Goal: Task Accomplishment & Management: Use online tool/utility

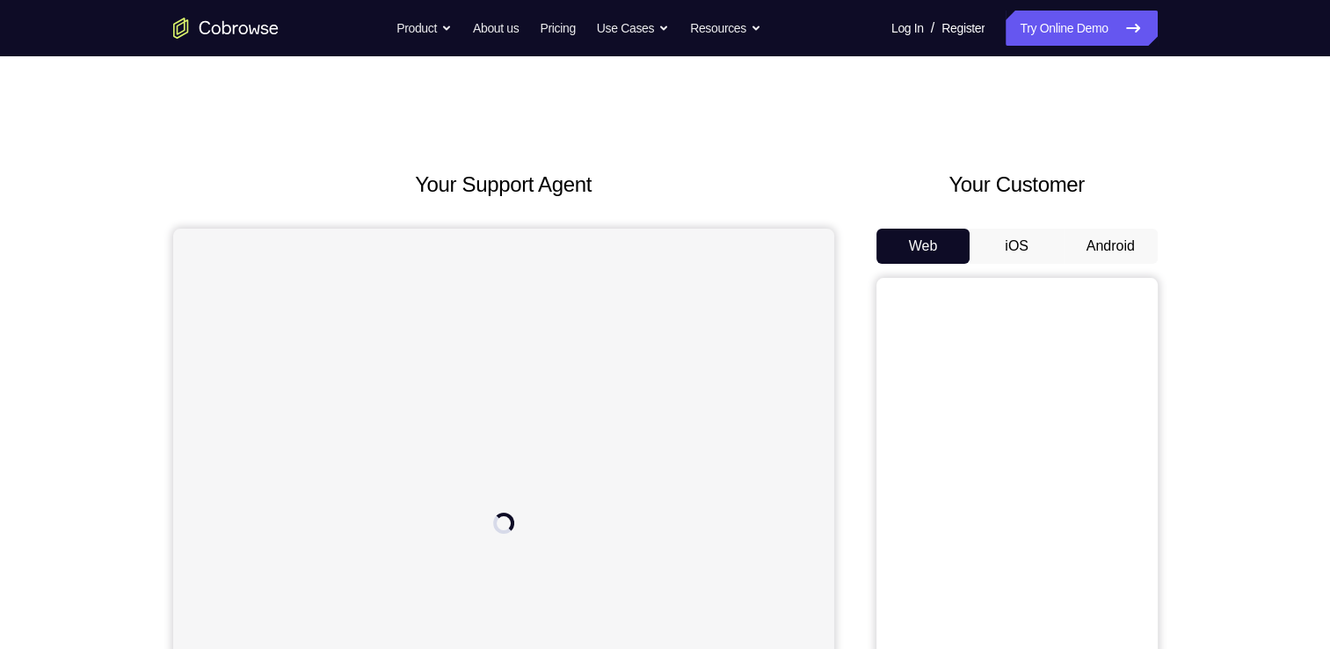
click at [1139, 241] on button "Android" at bounding box center [1110, 245] width 94 height 35
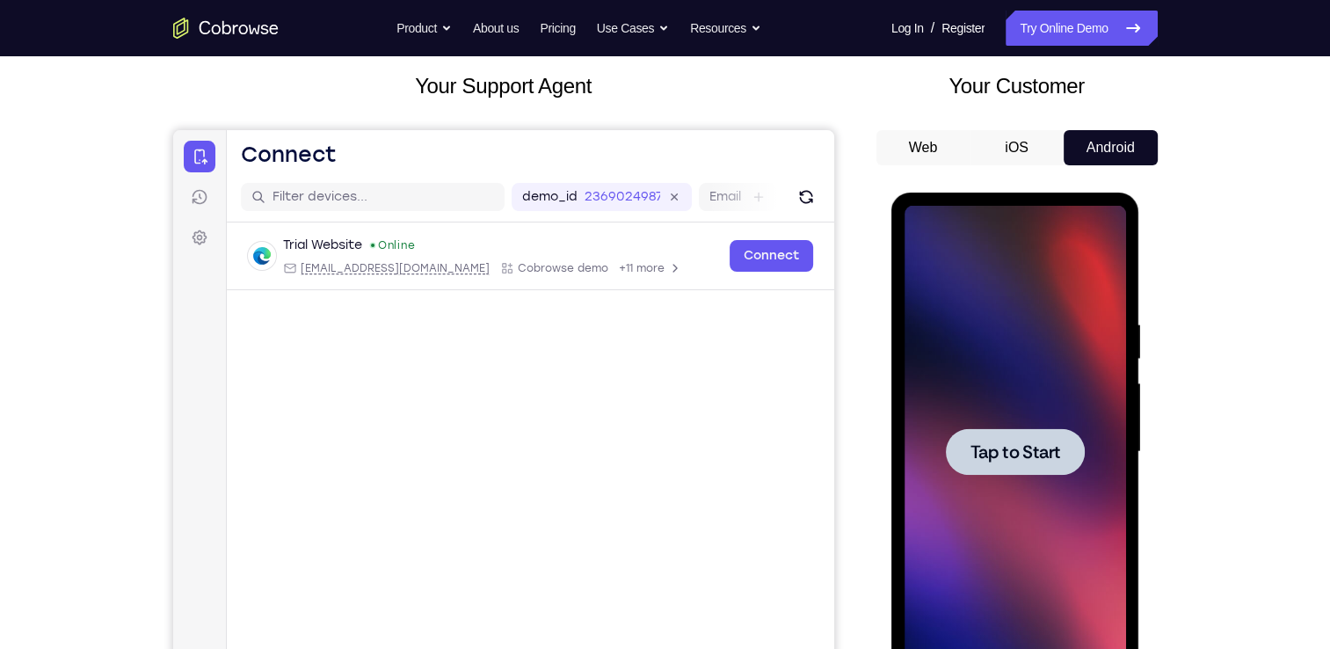
click at [1028, 325] on div at bounding box center [1014, 452] width 221 height 492
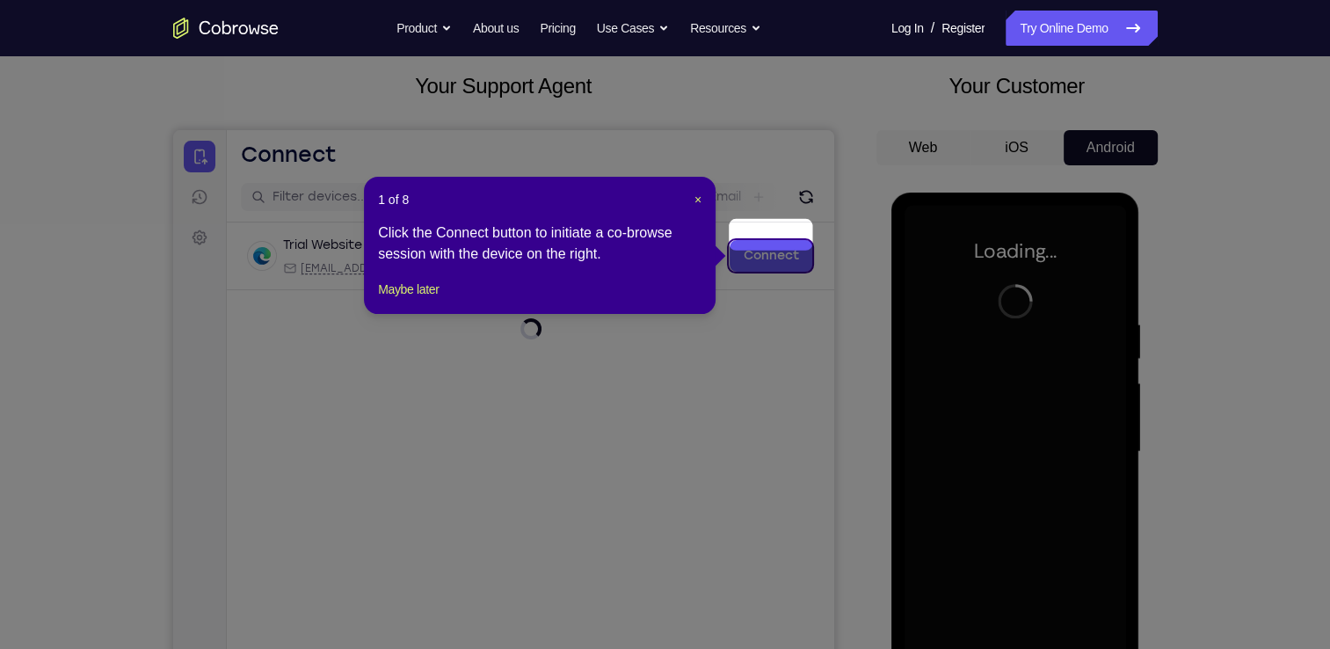
scroll to position [127, 0]
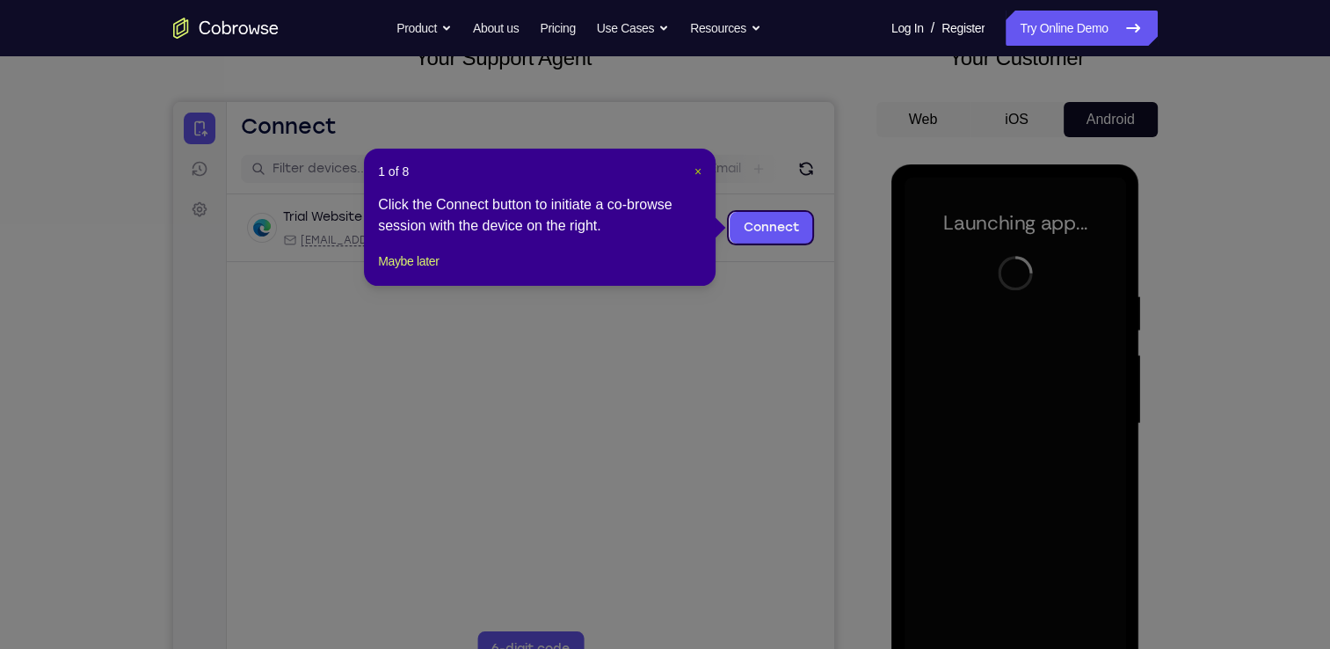
click at [700, 166] on span "×" at bounding box center [697, 171] width 7 height 14
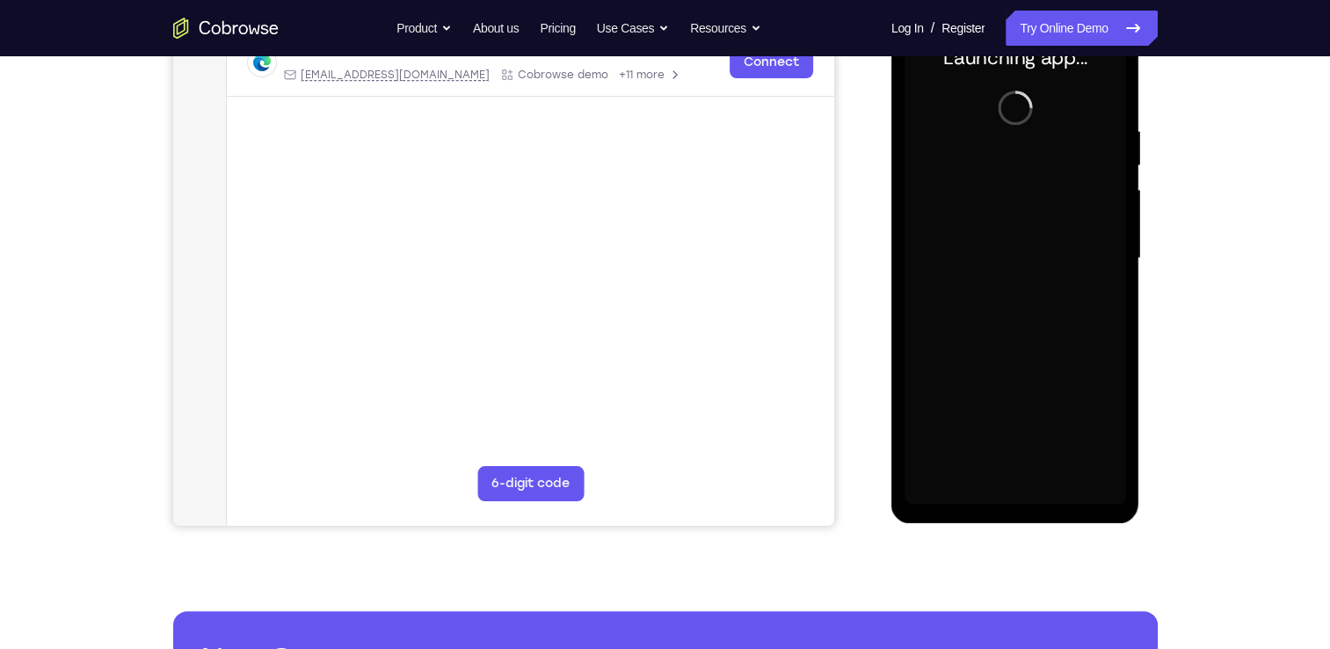
scroll to position [225, 0]
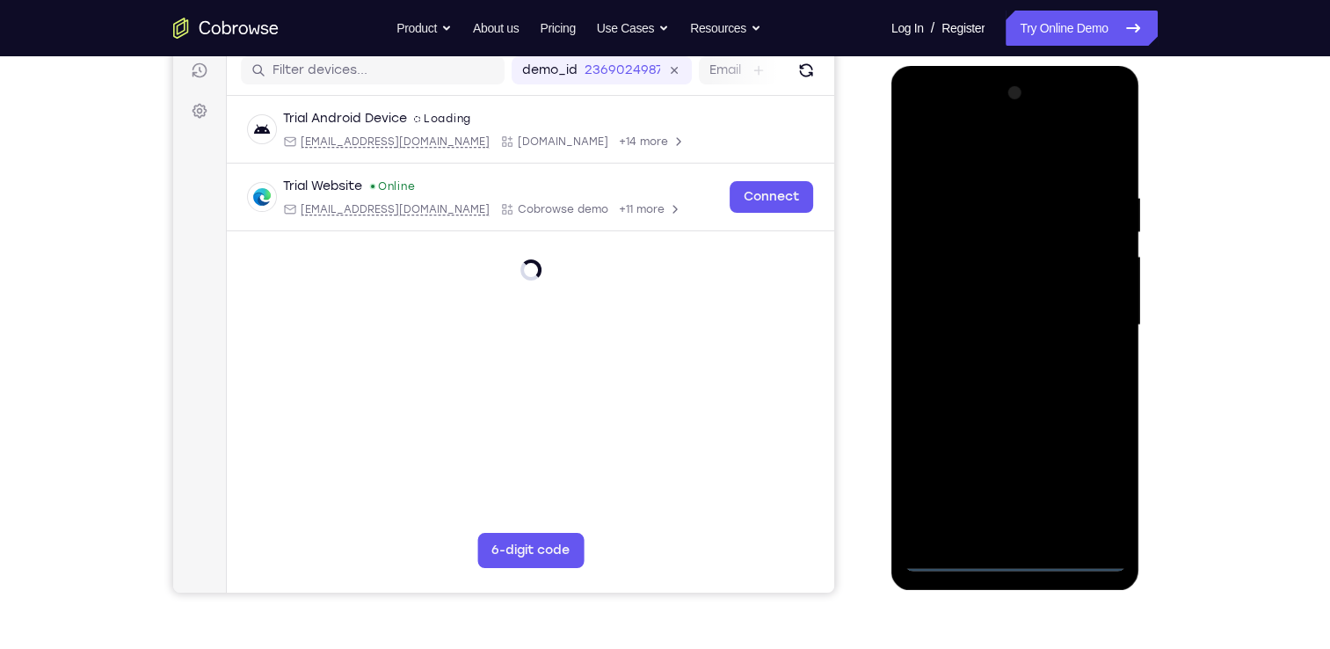
click at [1011, 557] on div at bounding box center [1014, 325] width 221 height 492
click at [1091, 490] on div at bounding box center [1014, 325] width 221 height 492
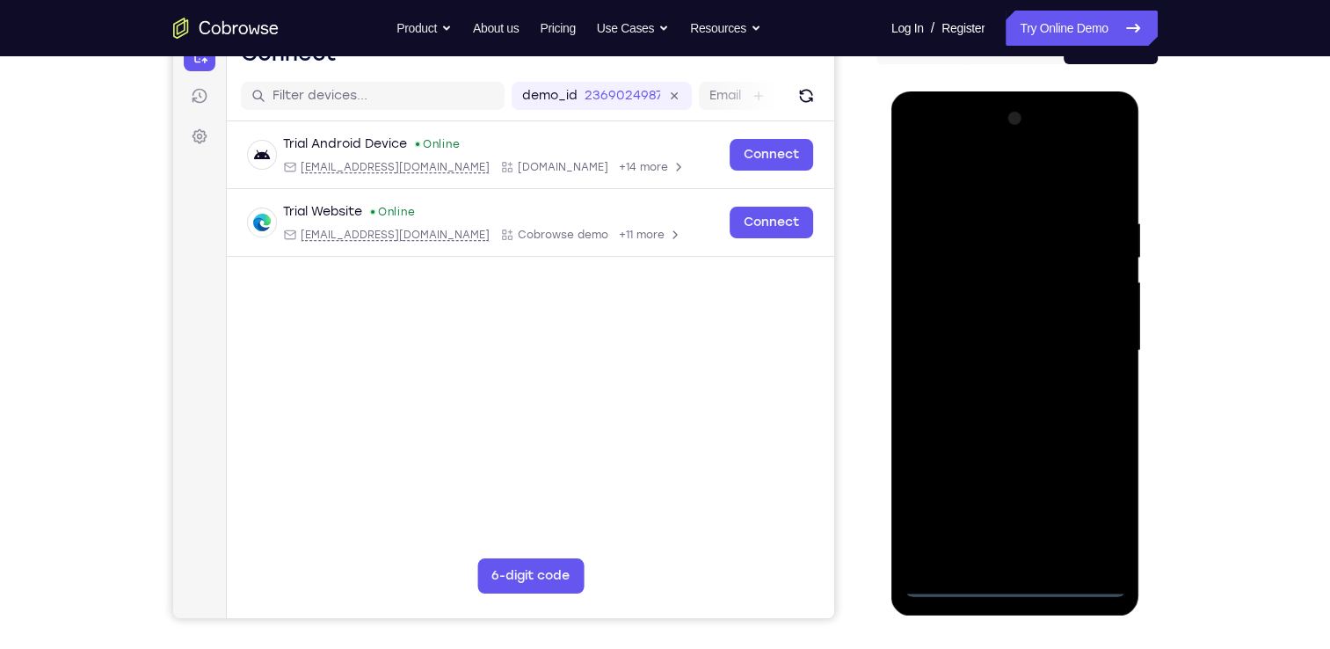
scroll to position [199, 0]
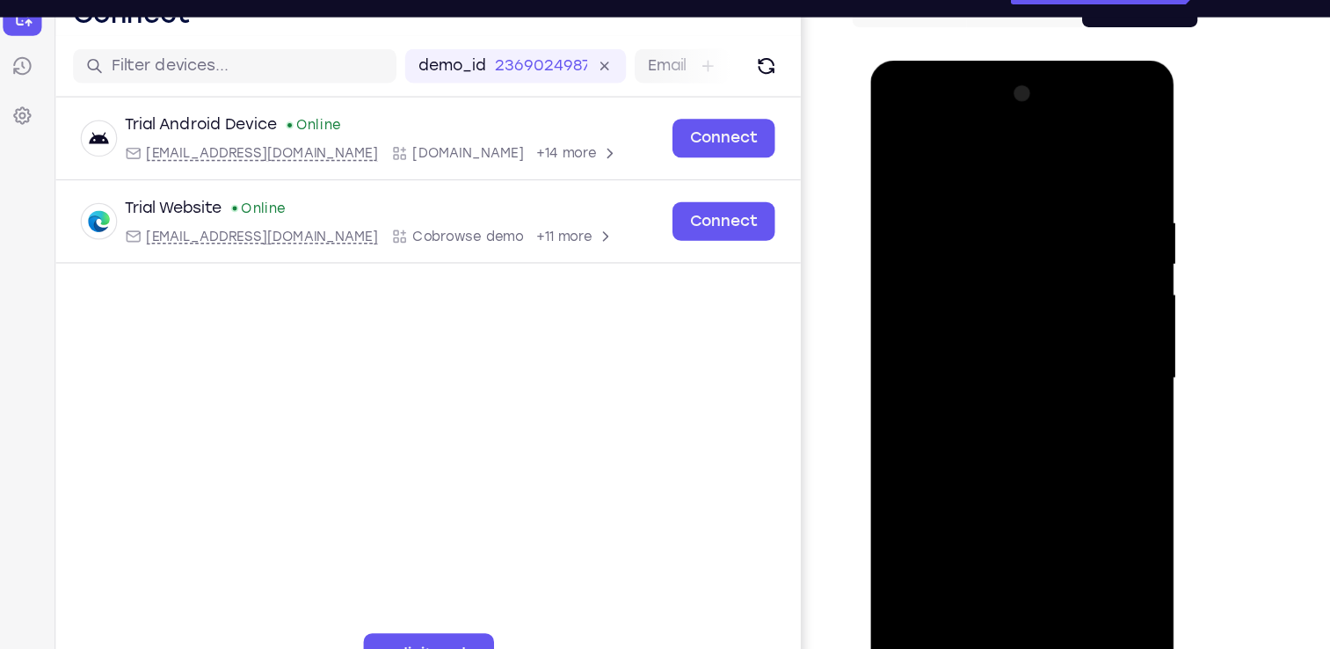
click at [896, 106] on div at bounding box center [993, 319] width 221 height 492
click at [1070, 301] on div at bounding box center [993, 319] width 221 height 492
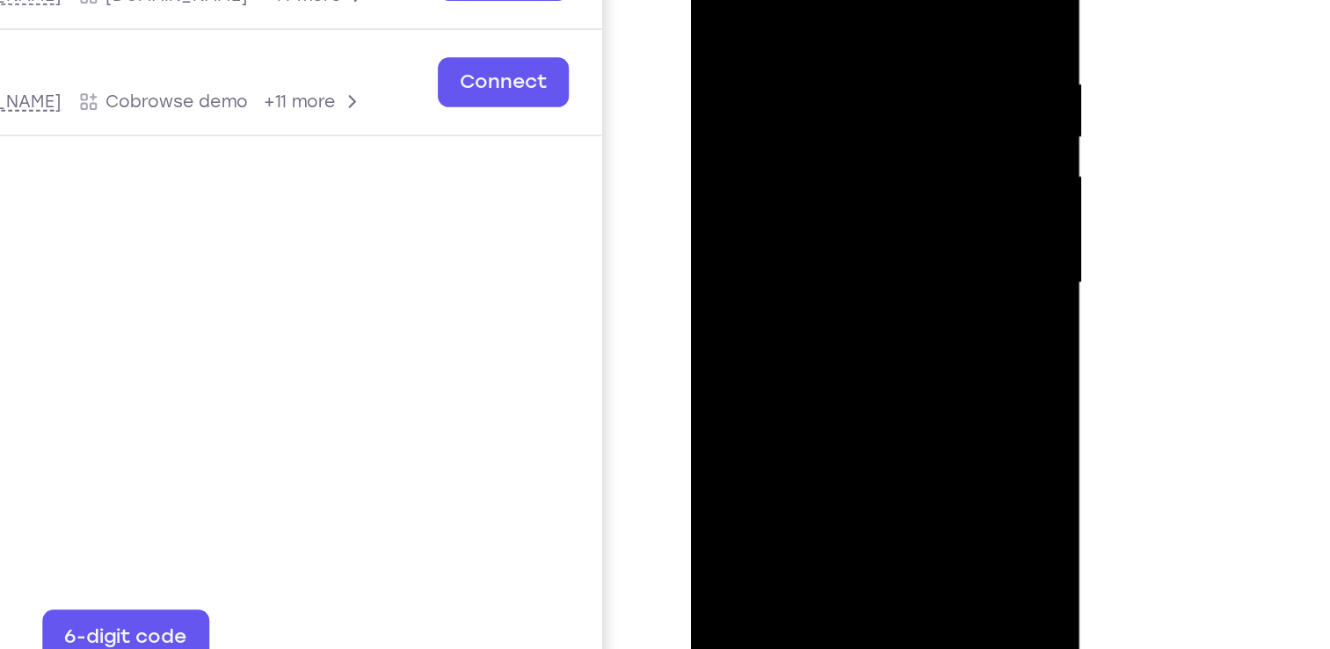
click at [808, 167] on div at bounding box center [814, 136] width 221 height 492
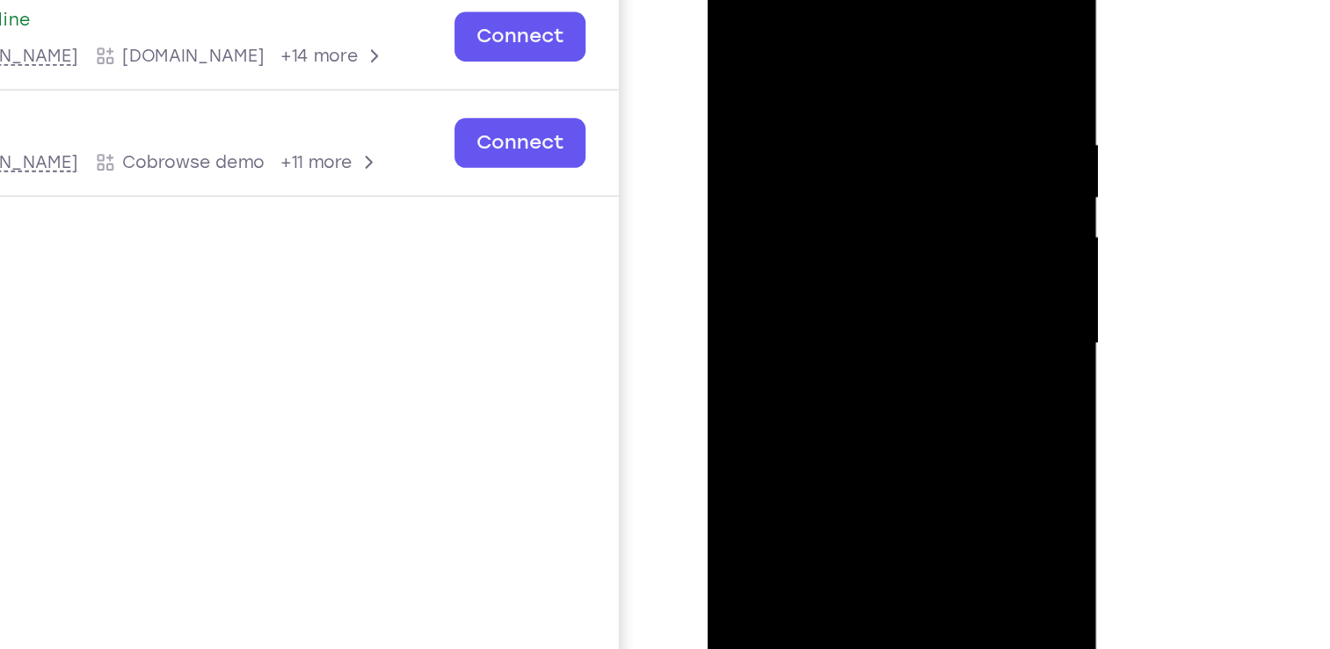
click at [798, 172] on div at bounding box center [831, 197] width 221 height 492
click at [790, 166] on div at bounding box center [831, 197] width 221 height 492
click at [786, 209] on div at bounding box center [831, 197] width 221 height 492
click at [765, 82] on div at bounding box center [831, 197] width 221 height 492
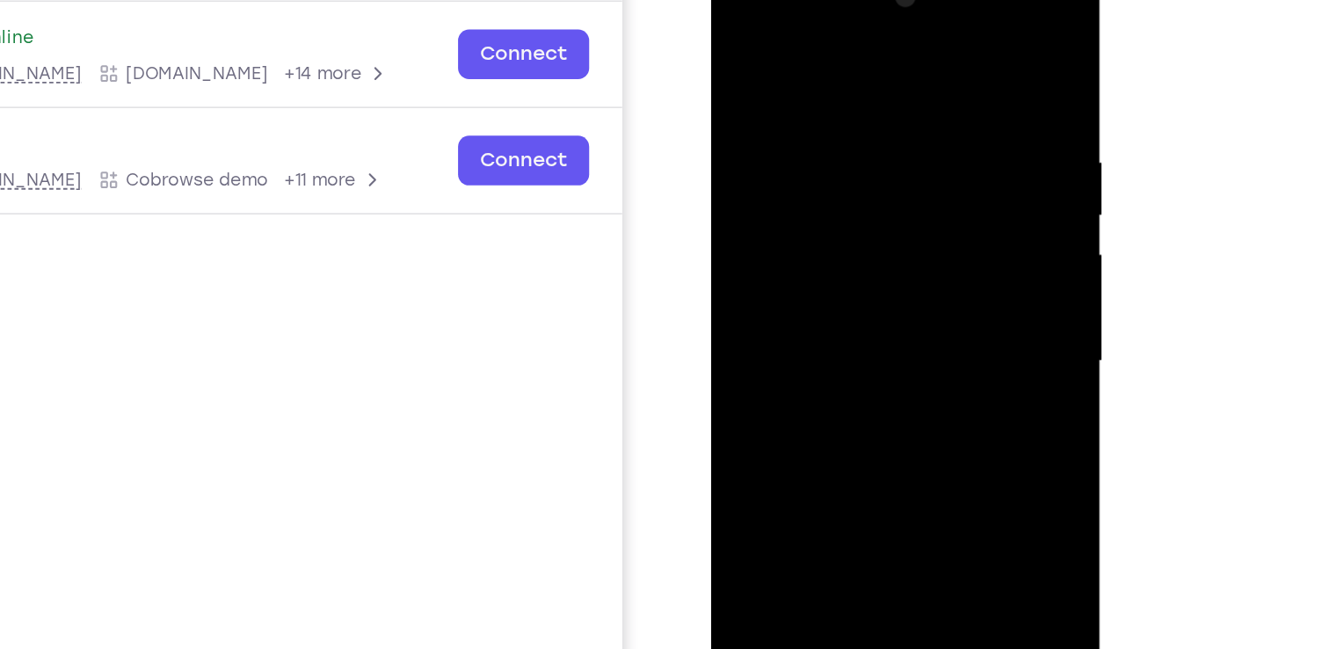
click at [786, 278] on div at bounding box center [834, 214] width 221 height 492
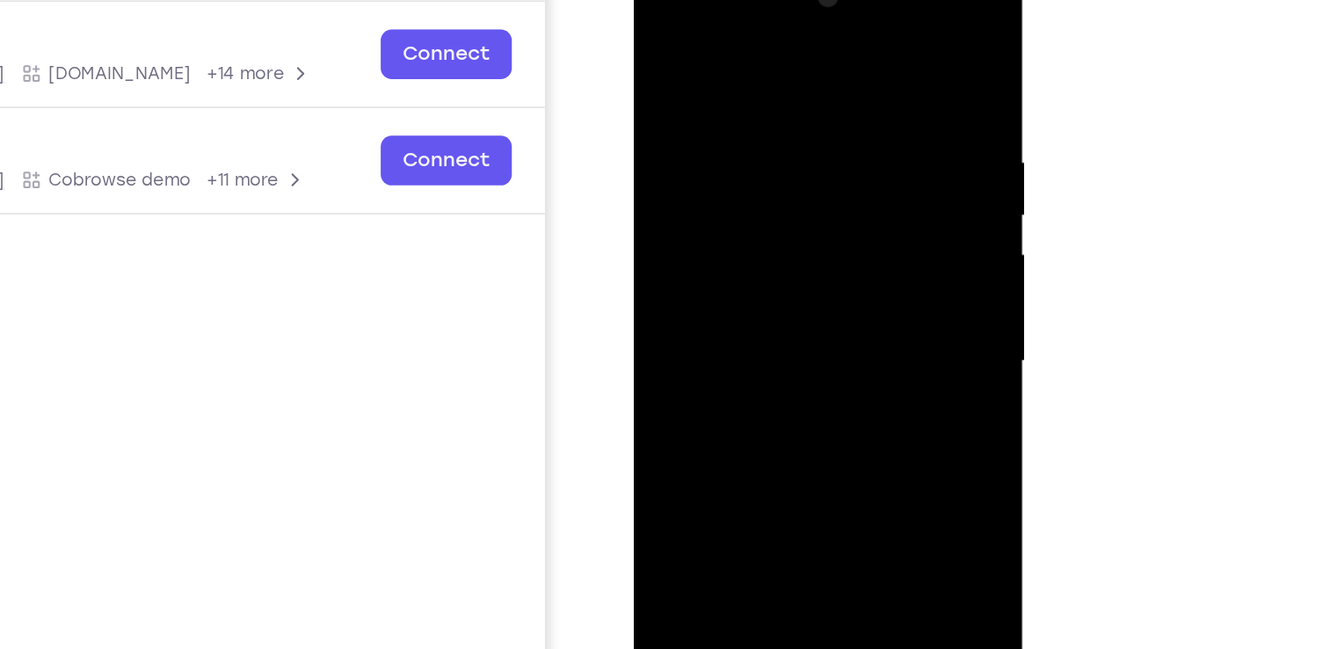
drag, startPoint x: 726, startPoint y: 57, endPoint x: 708, endPoint y: -58, distance: 116.4
click at [708, 0] on html "Online web based iOS Simulators and Android Emulators. Run iPhone, iPad, Mobile…" at bounding box center [759, 218] width 250 height 527
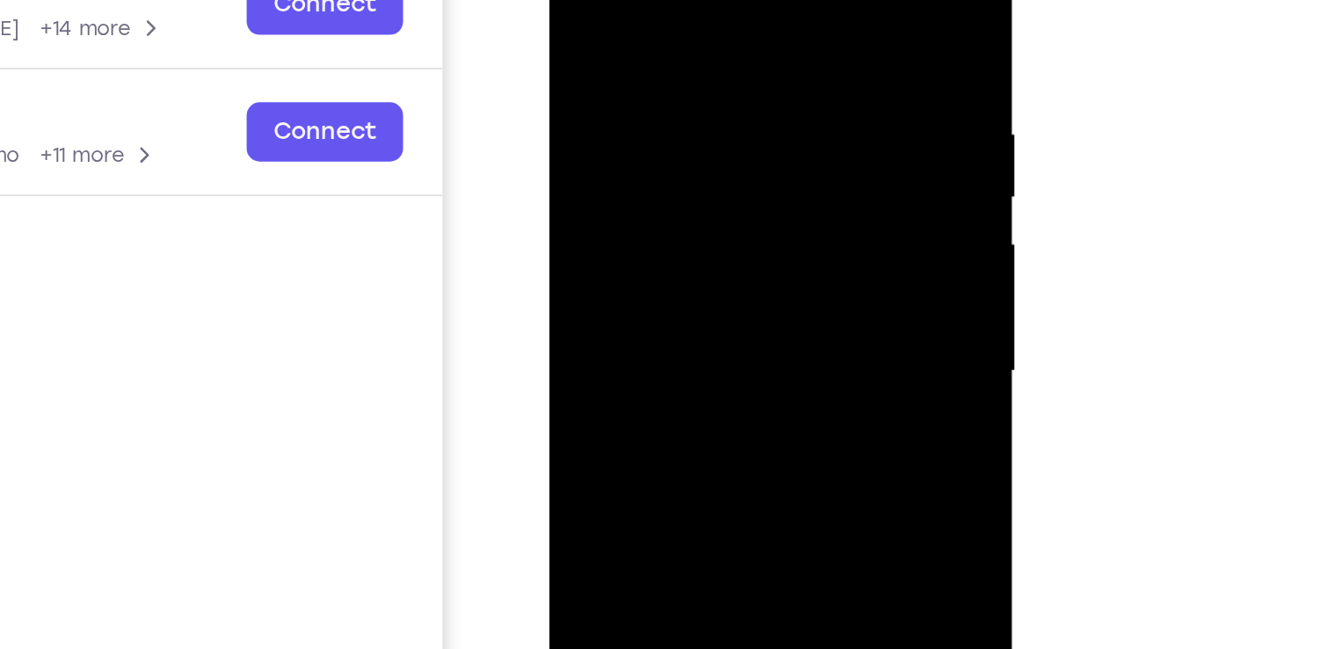
click at [707, 25] on div at bounding box center [672, 147] width 221 height 492
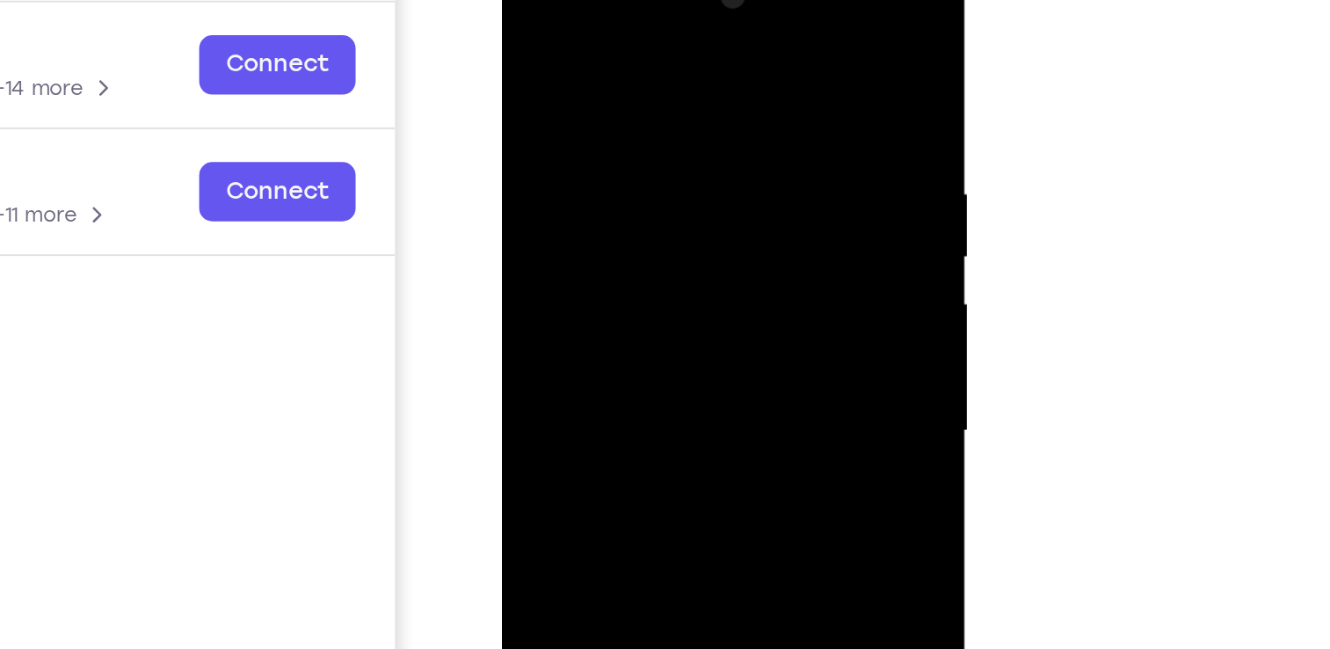
click at [704, 67] on div at bounding box center [625, 206] width 221 height 492
click at [715, 37] on div at bounding box center [625, 206] width 221 height 492
drag, startPoint x: 692, startPoint y: 59, endPoint x: 627, endPoint y: 61, distance: 65.1
click at [627, 61] on div at bounding box center [625, 206] width 221 height 492
click at [634, 82] on div at bounding box center [625, 206] width 221 height 492
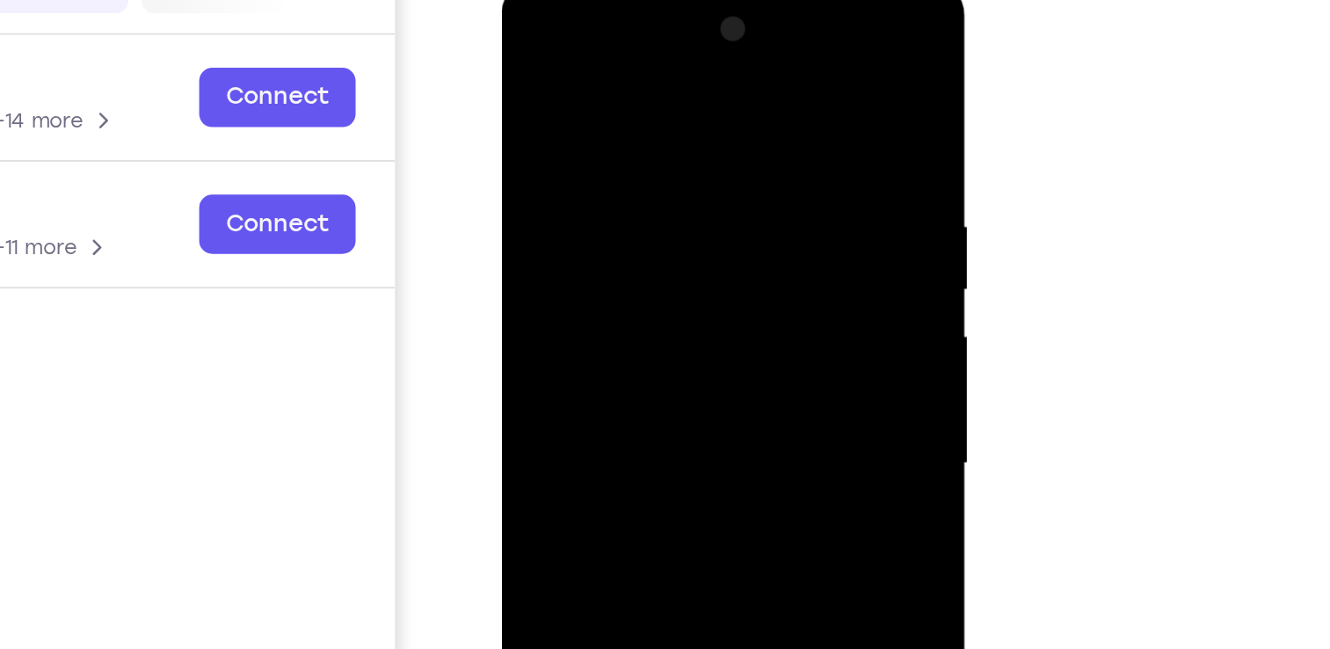
click at [716, 72] on div at bounding box center [625, 239] width 221 height 492
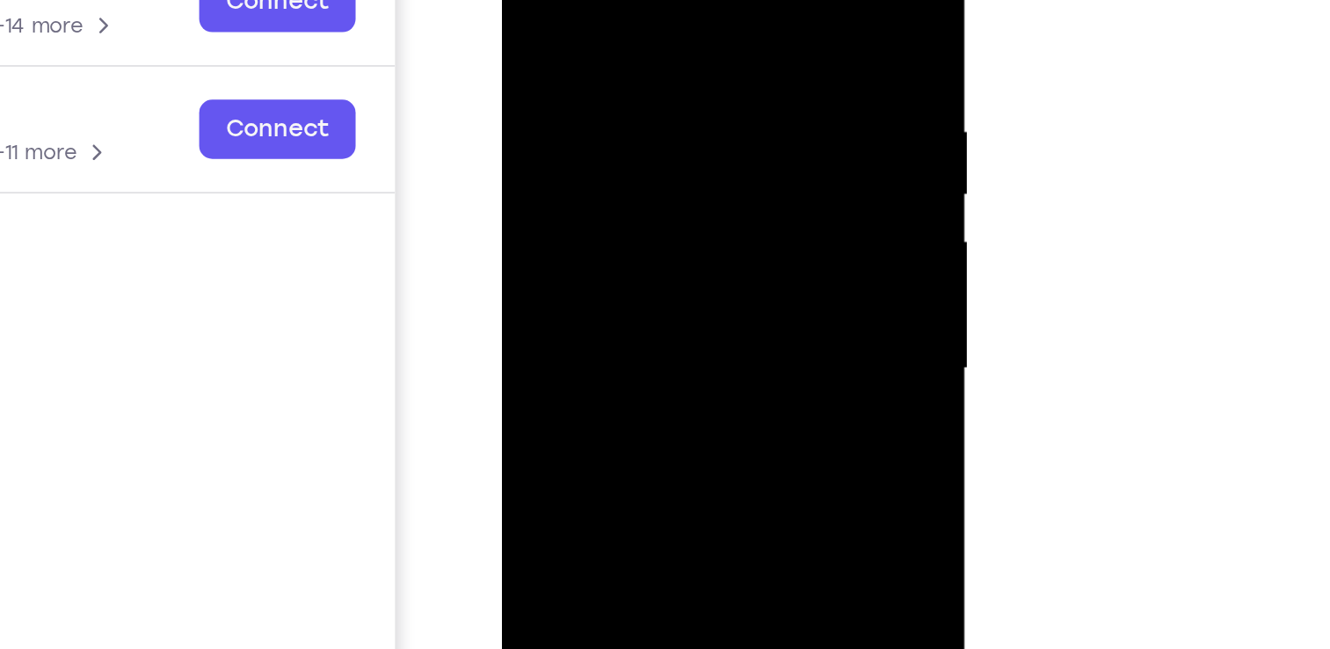
drag, startPoint x: 678, startPoint y: 26, endPoint x: 572, endPoint y: 22, distance: 106.4
click at [572, 22] on div at bounding box center [625, 144] width 221 height 492
drag, startPoint x: 678, startPoint y: 12, endPoint x: 564, endPoint y: 6, distance: 113.5
click at [564, 6] on div at bounding box center [625, 144] width 221 height 492
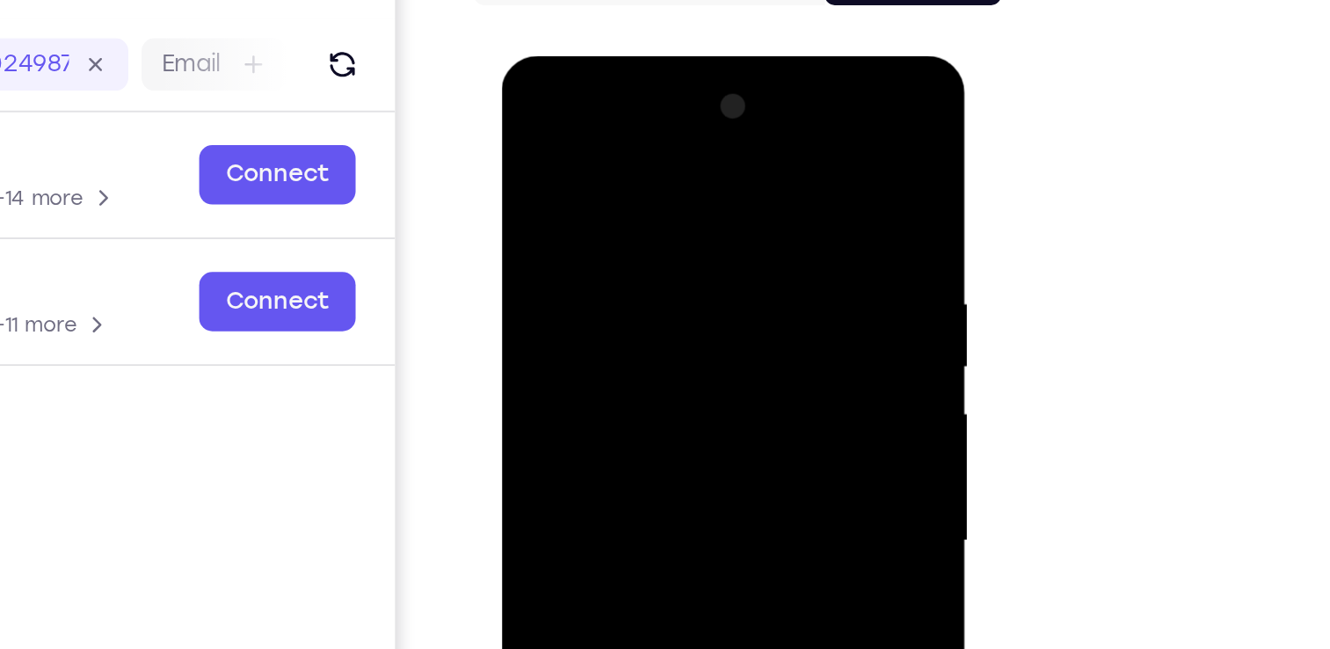
scroll to position [204, 0]
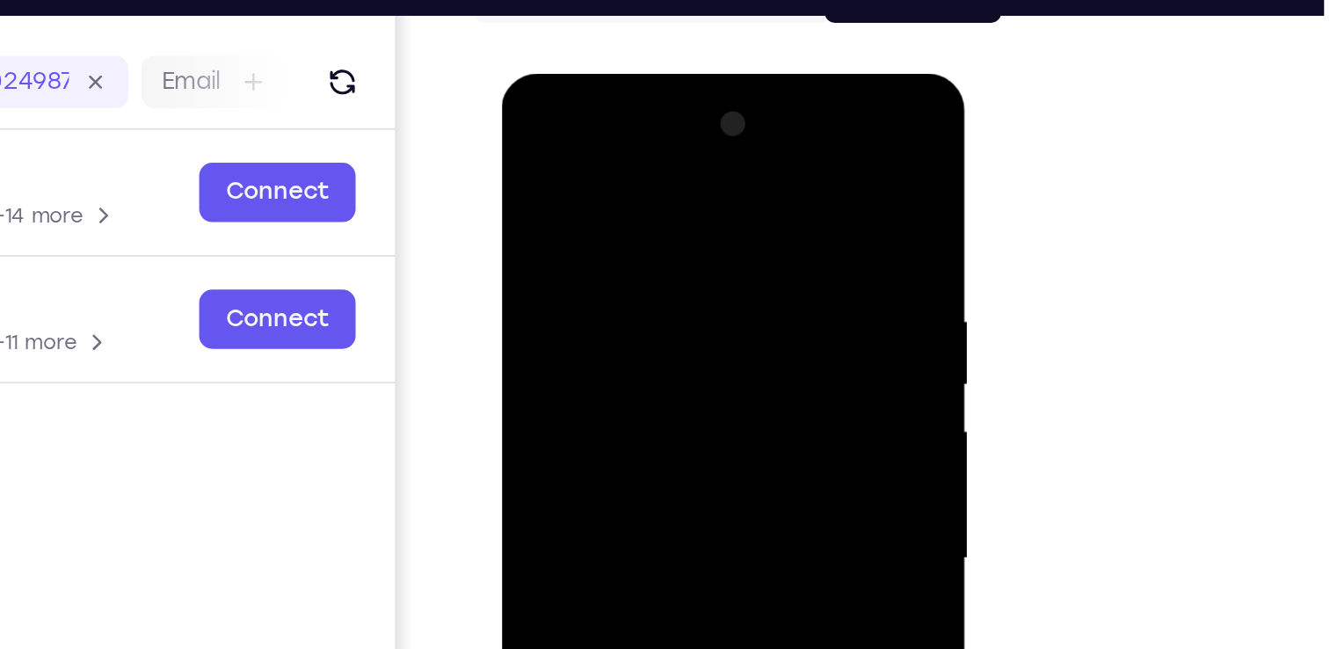
click at [590, 157] on div at bounding box center [625, 332] width 221 height 492
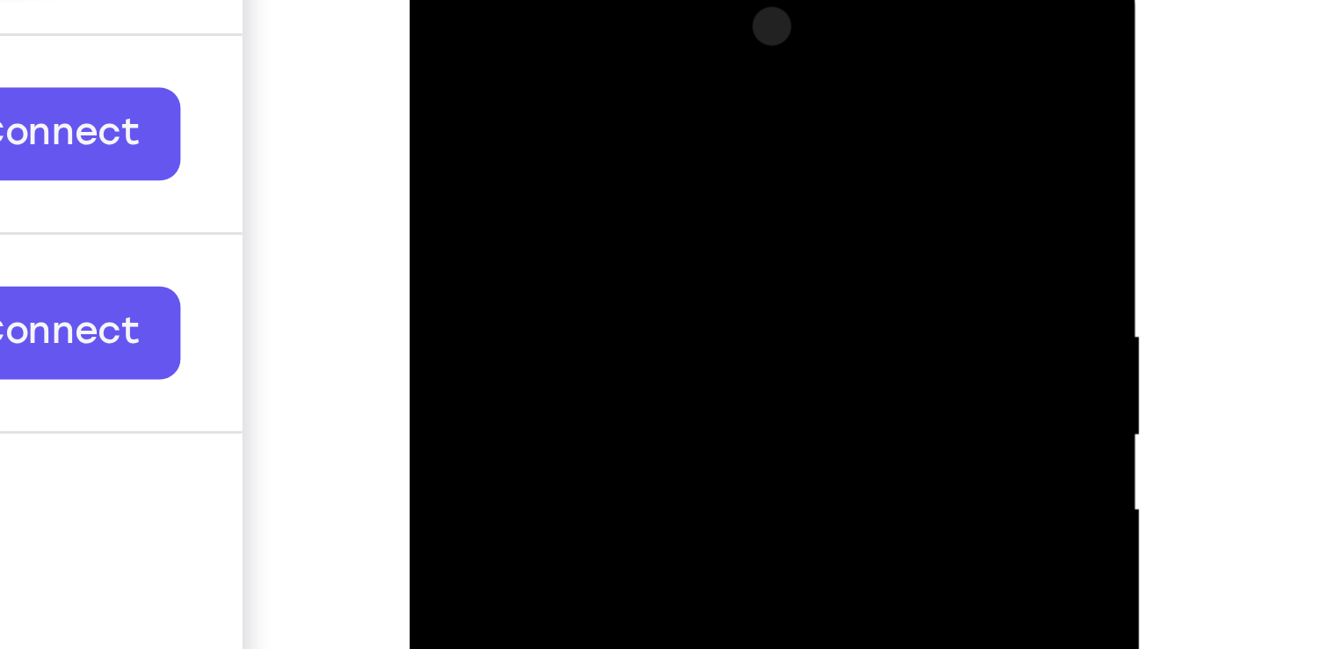
click at [495, 66] on div at bounding box center [533, 207] width 221 height 492
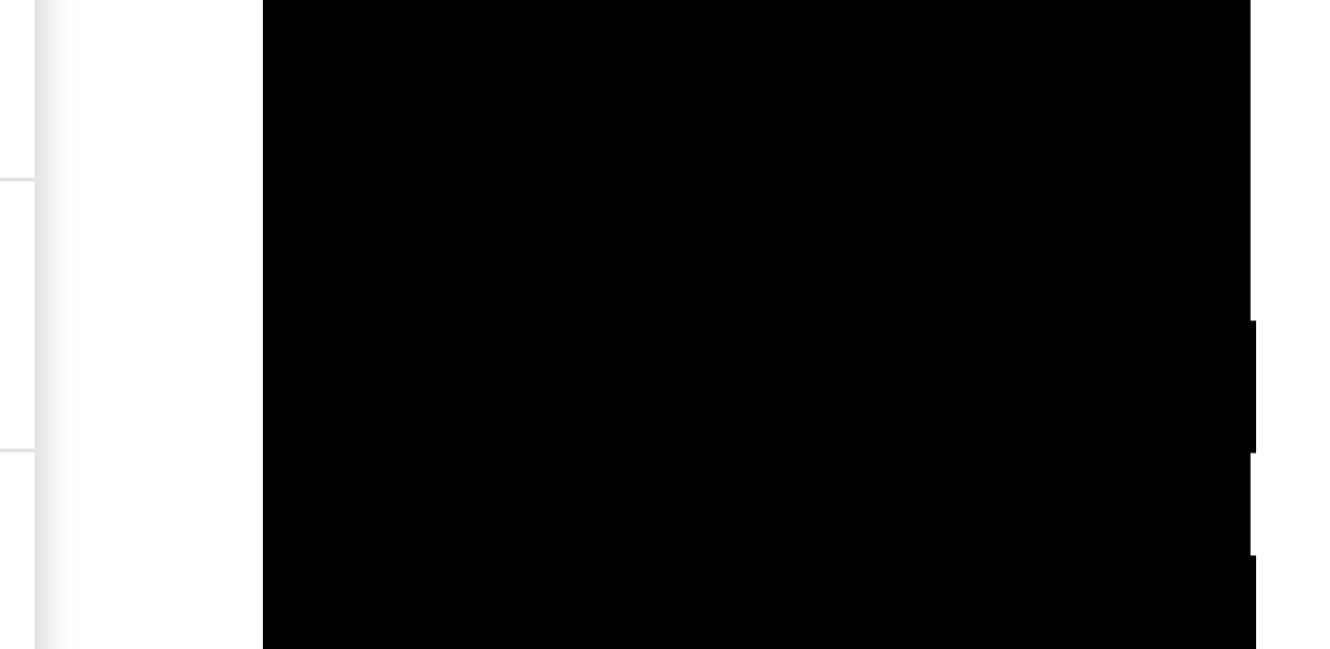
click at [294, 0] on div at bounding box center [386, 51] width 221 height 492
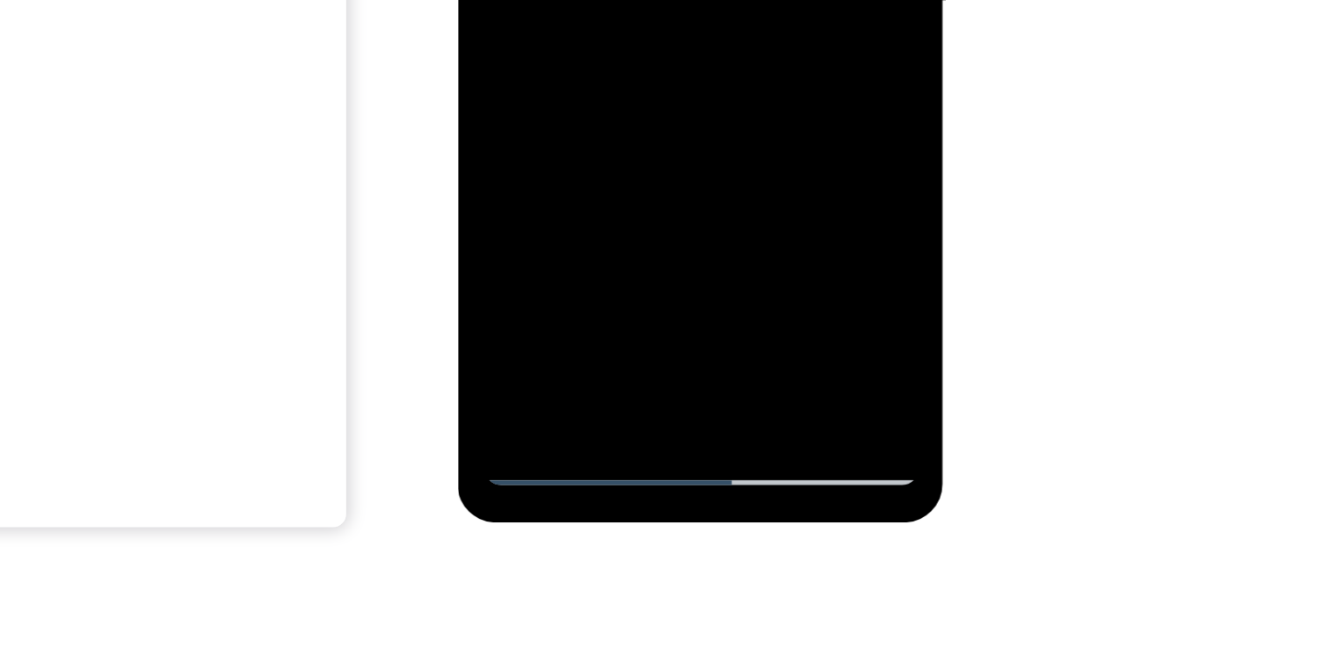
scroll to position [238, 0]
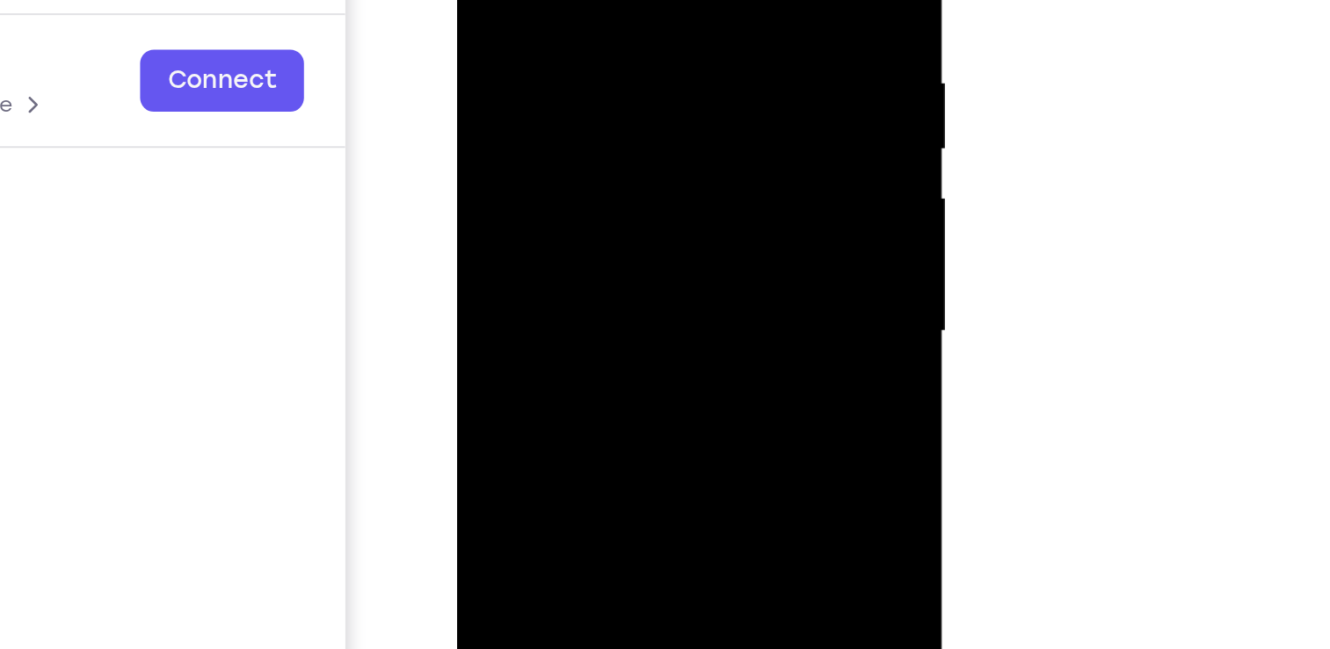
scroll to position [175, 0]
drag, startPoint x: 573, startPoint y: 123, endPoint x: 616, endPoint y: 39, distance: 94.7
click at [616, 39] on div at bounding box center [580, 86] width 221 height 492
drag, startPoint x: 580, startPoint y: 135, endPoint x: 633, endPoint y: 17, distance: 129.8
click at [633, 17] on div at bounding box center [580, 86] width 221 height 492
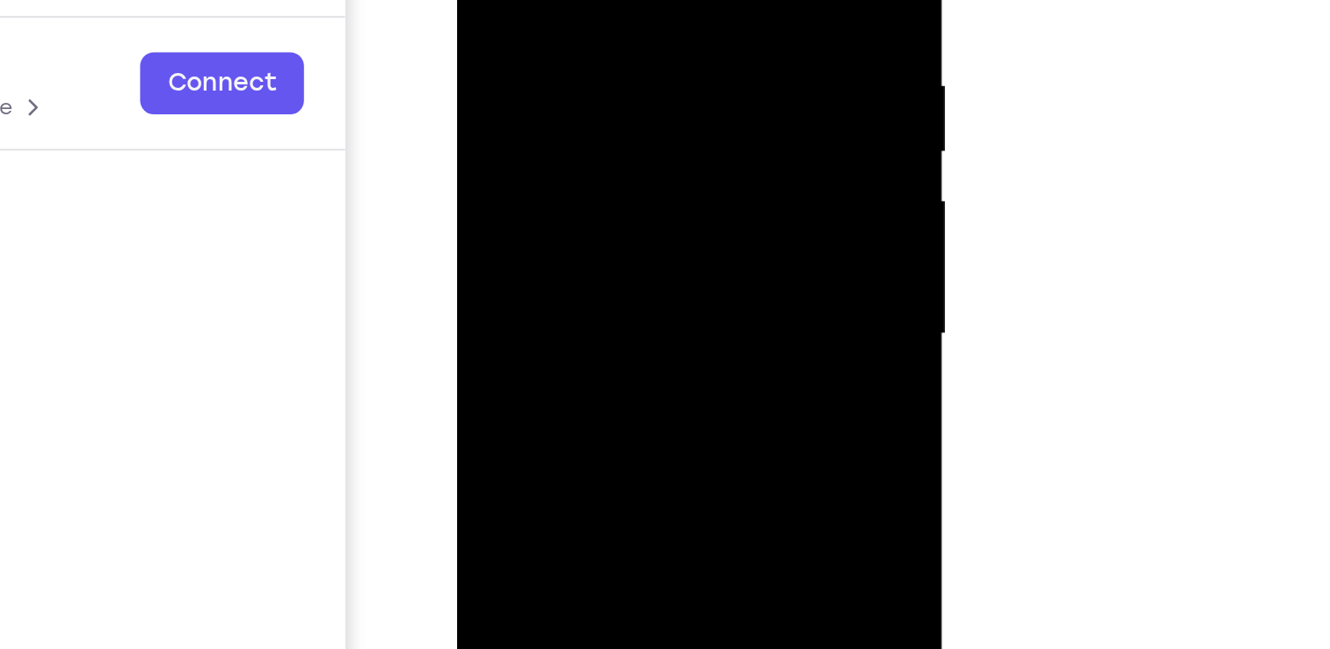
click at [485, 124] on div at bounding box center [580, 86] width 221 height 492
drag, startPoint x: 518, startPoint y: 153, endPoint x: 609, endPoint y: -16, distance: 191.9
click at [609, 0] on div at bounding box center [580, 86] width 221 height 492
drag, startPoint x: 533, startPoint y: 185, endPoint x: 645, endPoint y: -19, distance: 233.2
click at [645, 0] on div at bounding box center [580, 86] width 221 height 492
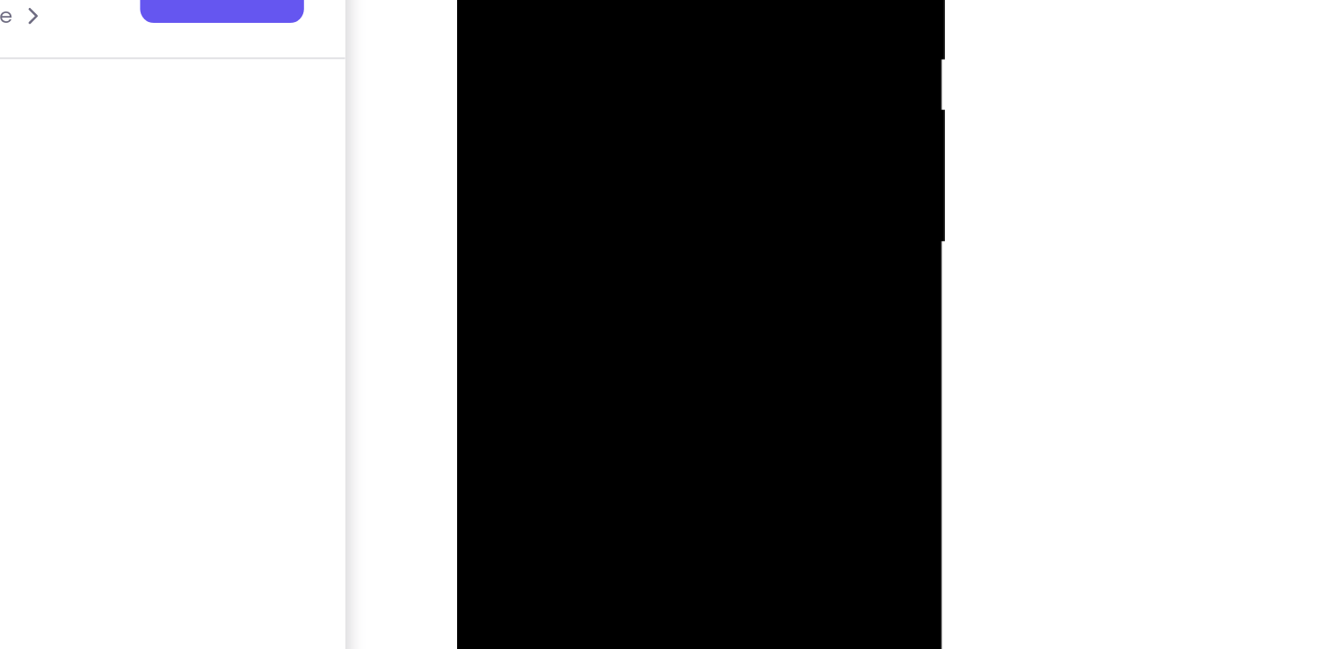
drag, startPoint x: 629, startPoint y: 62, endPoint x: 595, endPoint y: -5, distance: 75.1
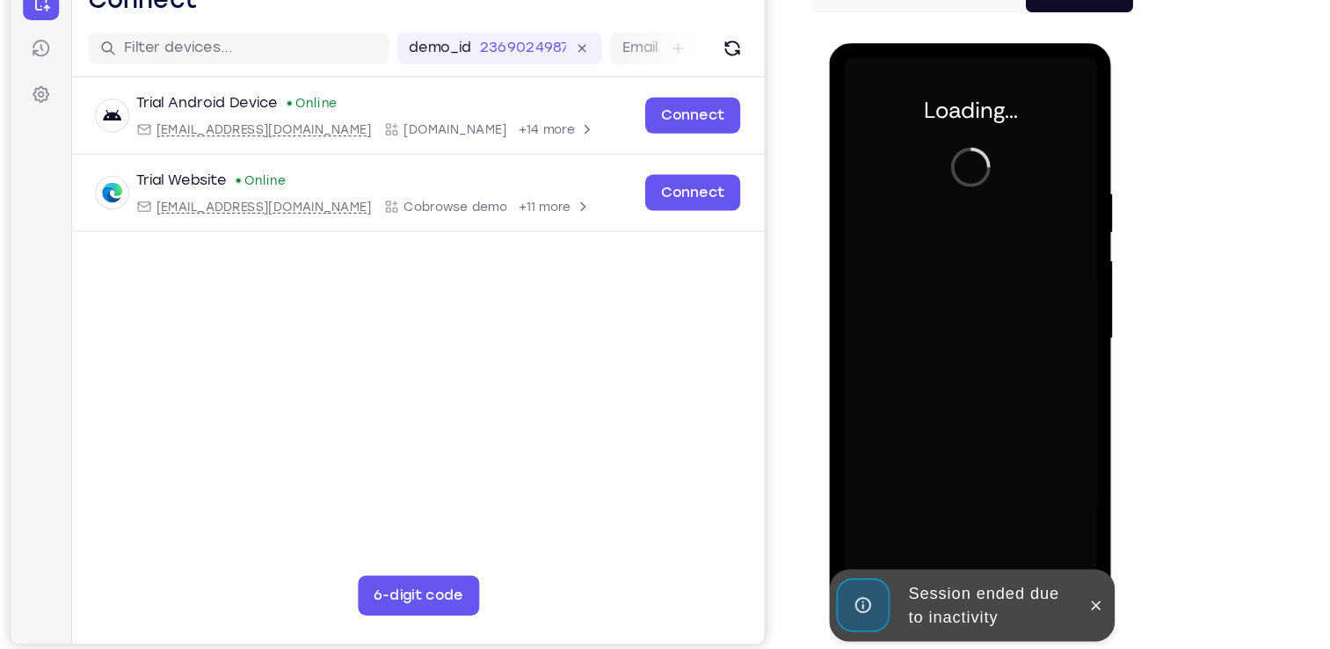
scroll to position [192, 0]
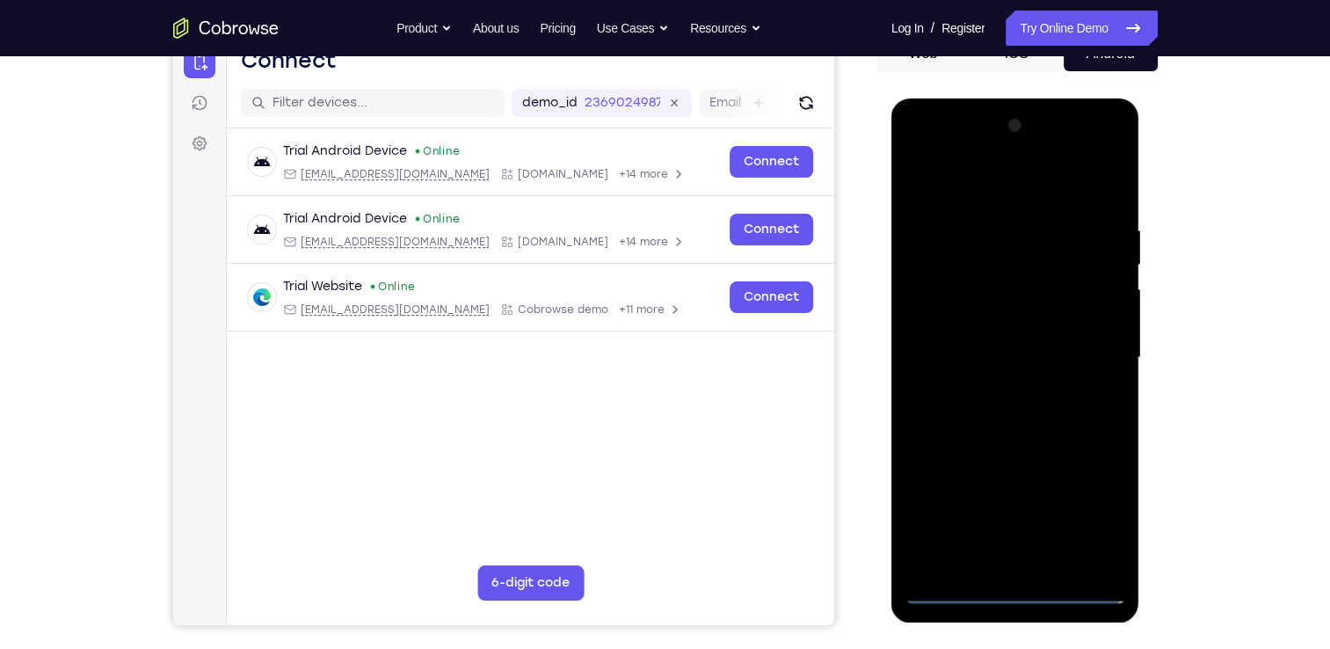
click at [1199, 112] on div "Your Support Agent Your Customer Web iOS Android Next Steps We’d be happy to gi…" at bounding box center [665, 443] width 1125 height 1159
click at [1025, 583] on div at bounding box center [1014, 358] width 221 height 492
click at [1016, 598] on div at bounding box center [1014, 358] width 221 height 492
click at [1103, 514] on div at bounding box center [1014, 358] width 221 height 492
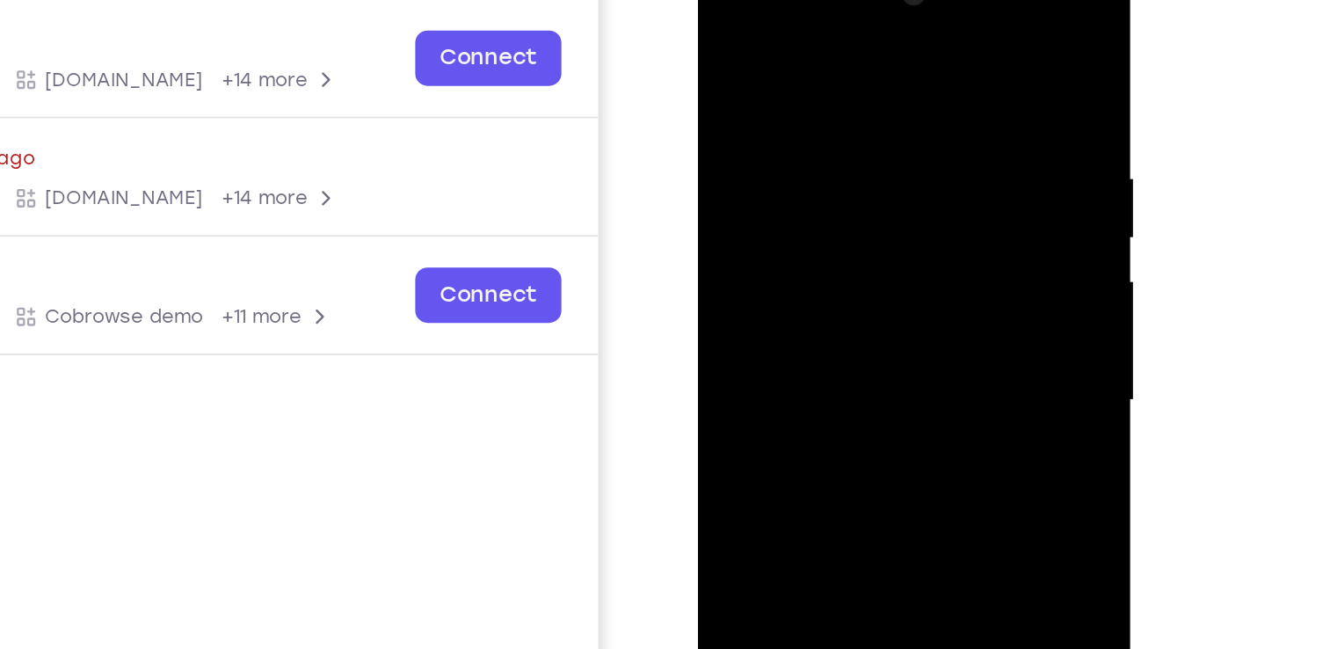
click at [725, 4] on div at bounding box center [821, 206] width 221 height 492
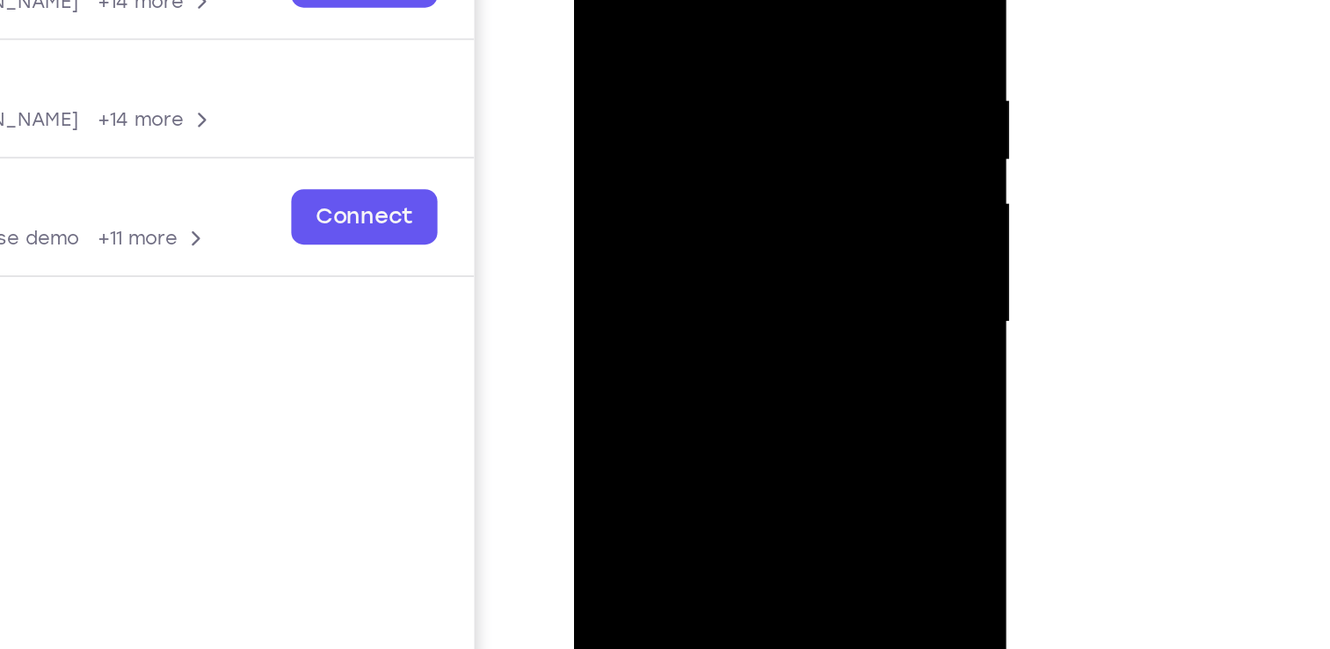
click at [772, 130] on div at bounding box center [697, 129] width 221 height 492
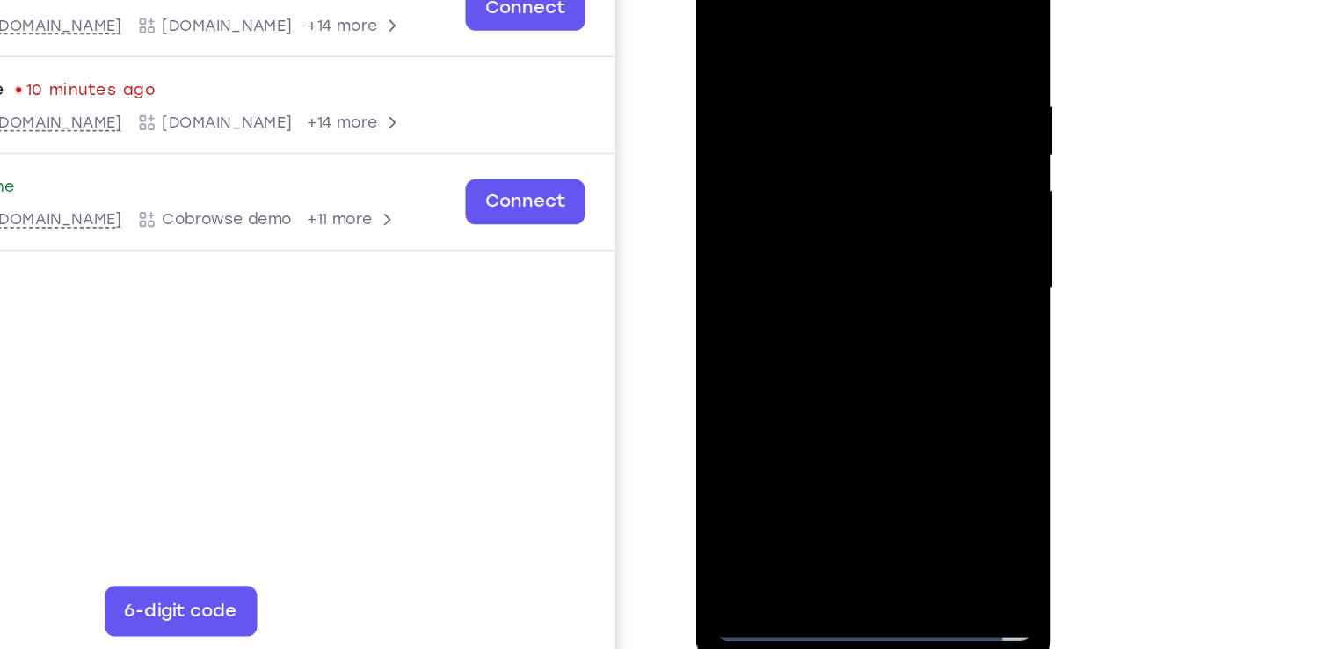
click at [801, 218] on div at bounding box center [819, 177] width 221 height 492
click at [803, 165] on div at bounding box center [819, 177] width 221 height 492
click at [765, 144] on div at bounding box center [819, 177] width 221 height 492
click at [766, 178] on div at bounding box center [820, 177] width 221 height 492
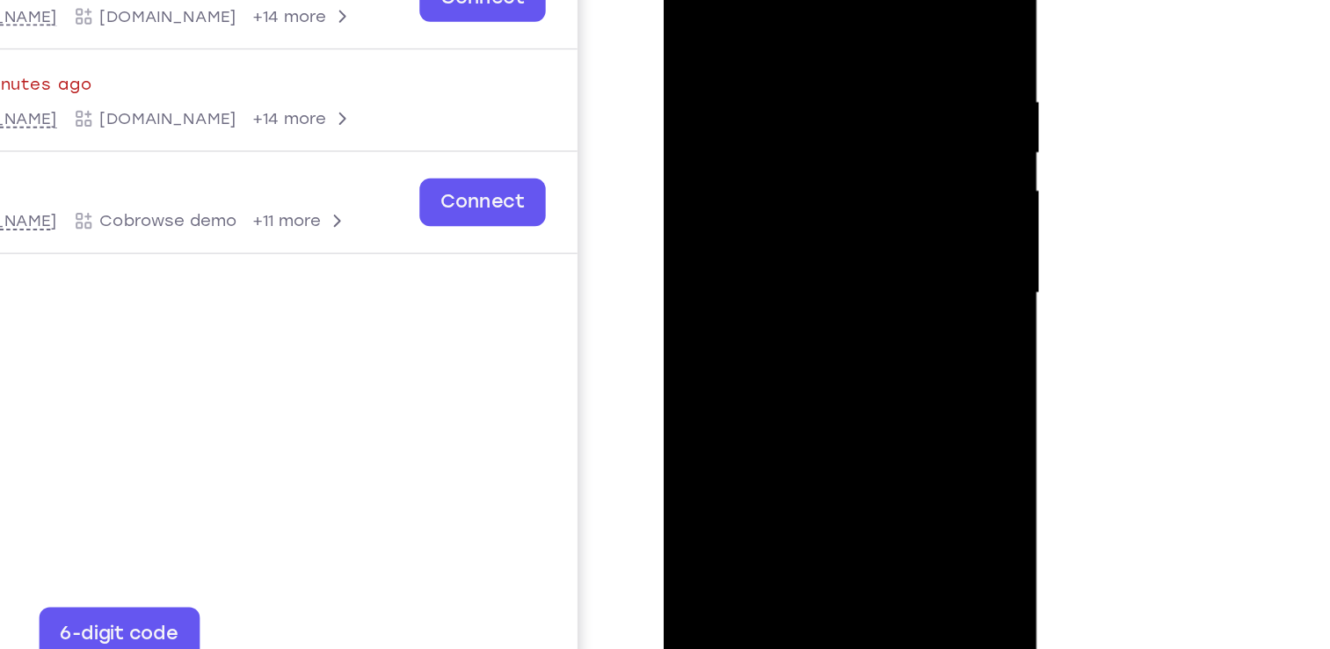
click at [787, 215] on div at bounding box center [787, 162] width 221 height 492
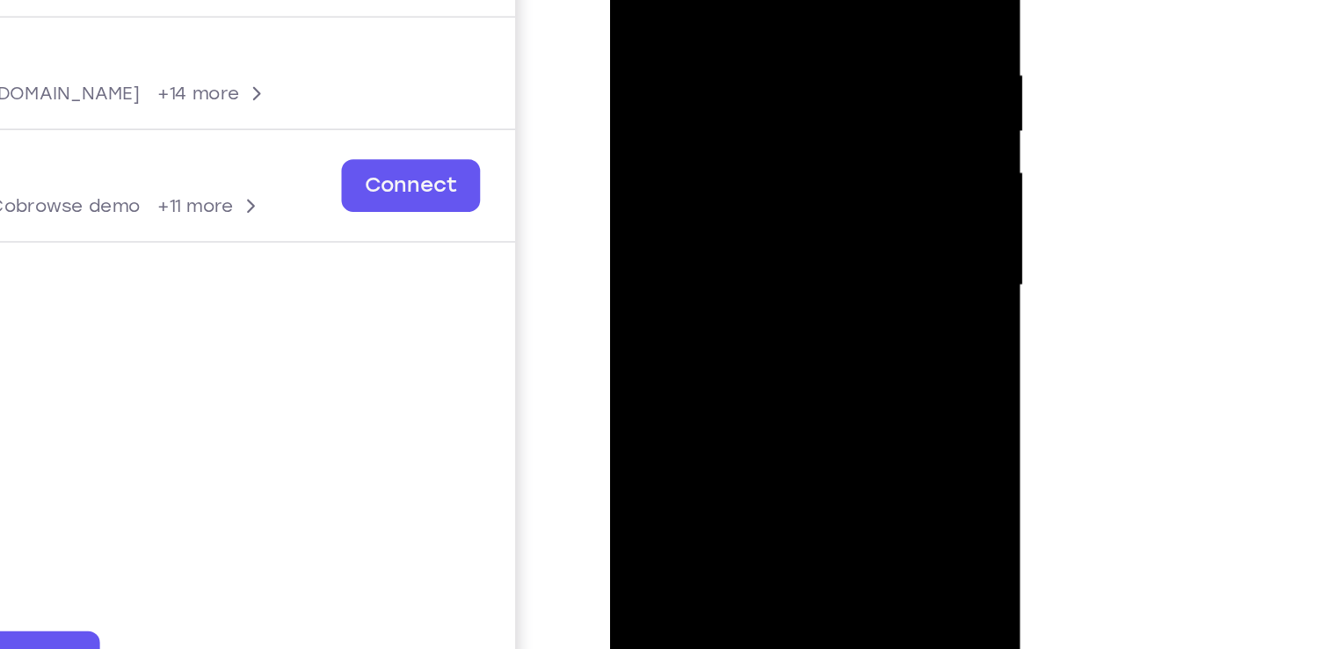
click at [763, 185] on div at bounding box center [733, 115] width 221 height 492
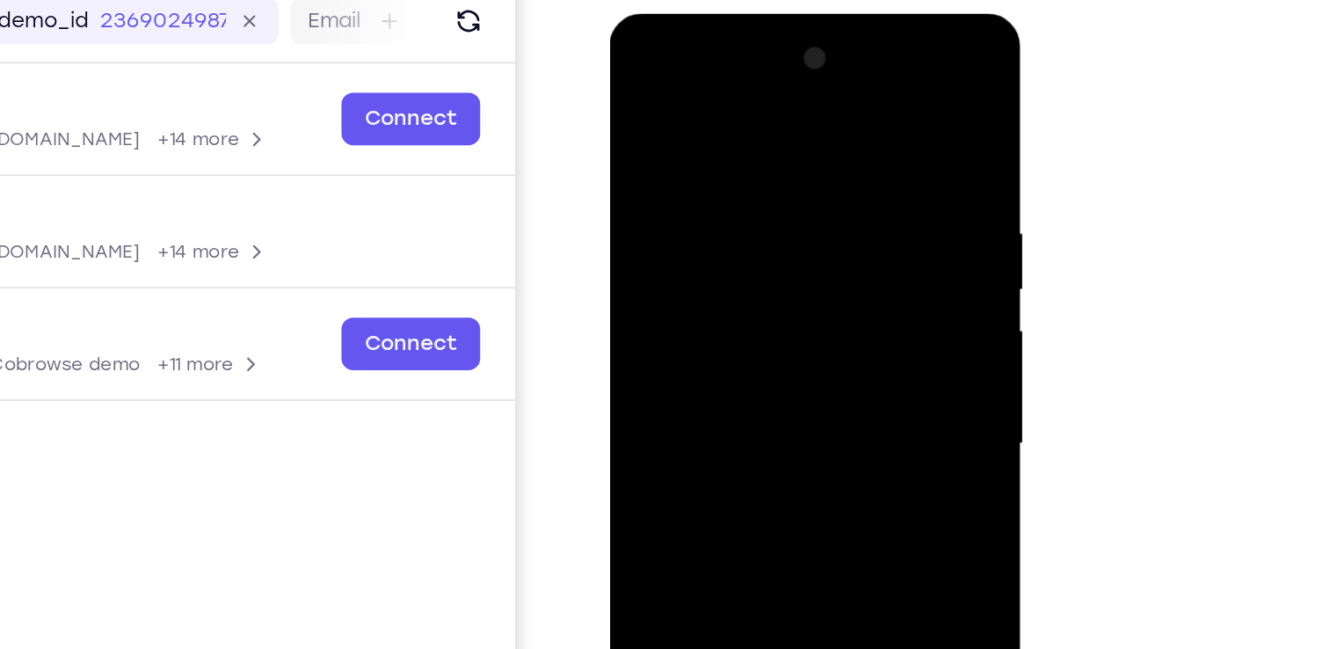
drag, startPoint x: 714, startPoint y: 112, endPoint x: 723, endPoint y: -34, distance: 146.1
click at [723, 13] on html "Online web based iOS Simulators and Android Emulators. Run iPhone, iPad, Mobile…" at bounding box center [735, 276] width 250 height 527
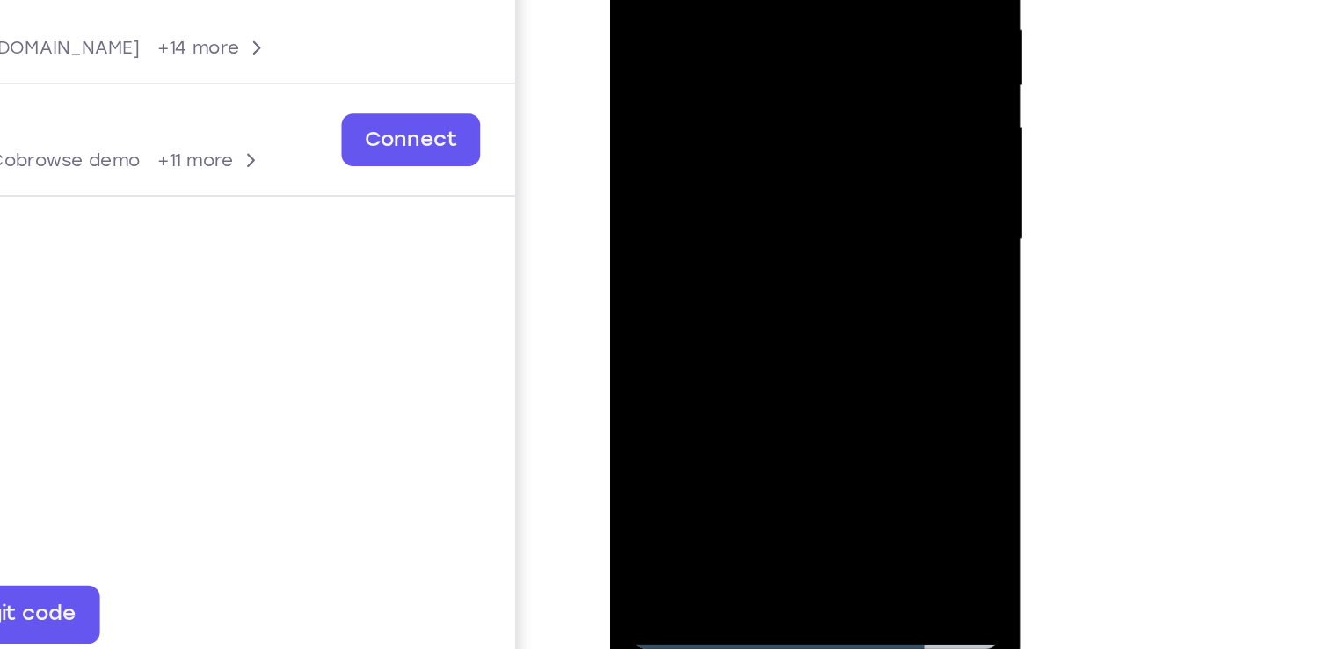
click at [835, 257] on div at bounding box center [733, 69] width 221 height 492
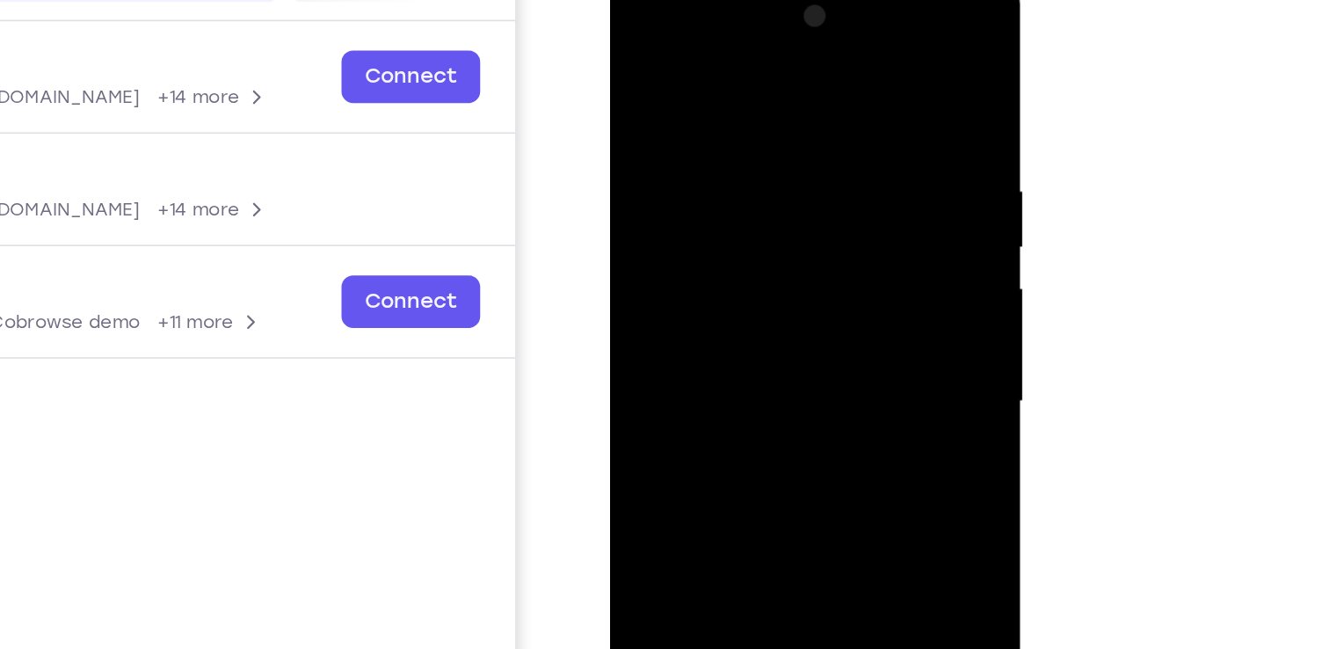
click at [772, 98] on div at bounding box center [733, 232] width 221 height 492
click at [825, 59] on div at bounding box center [733, 232] width 221 height 492
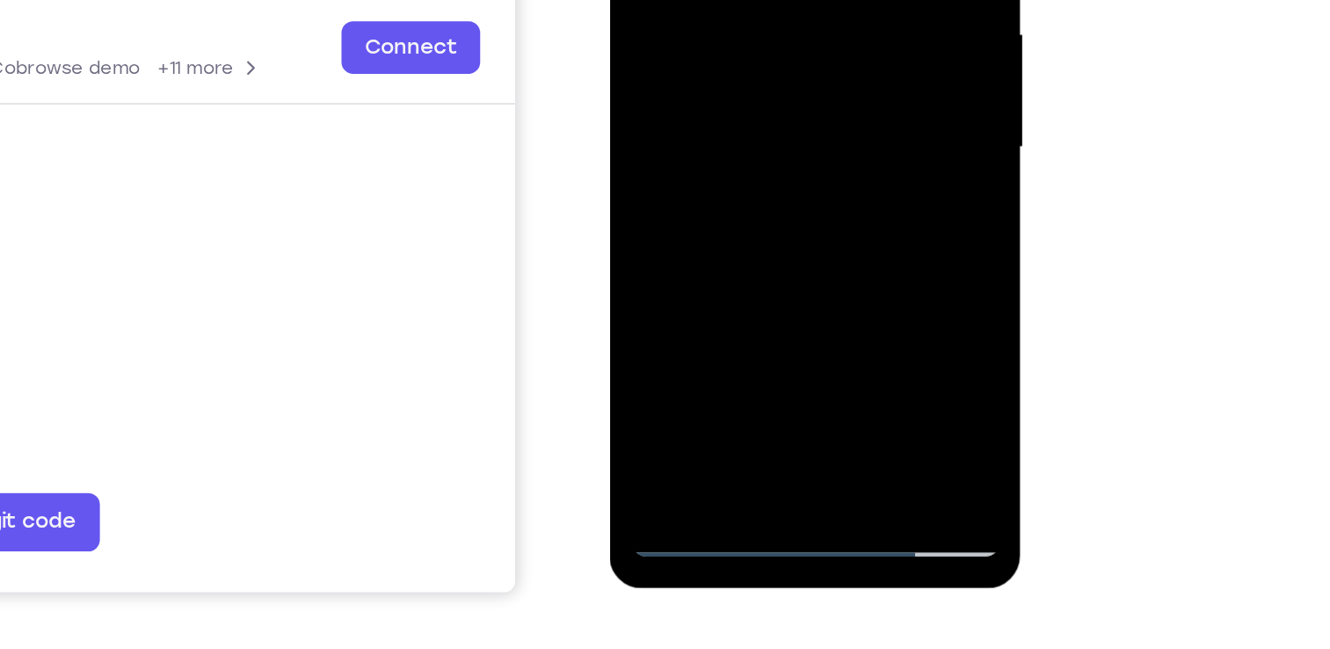
scroll to position [214, 0]
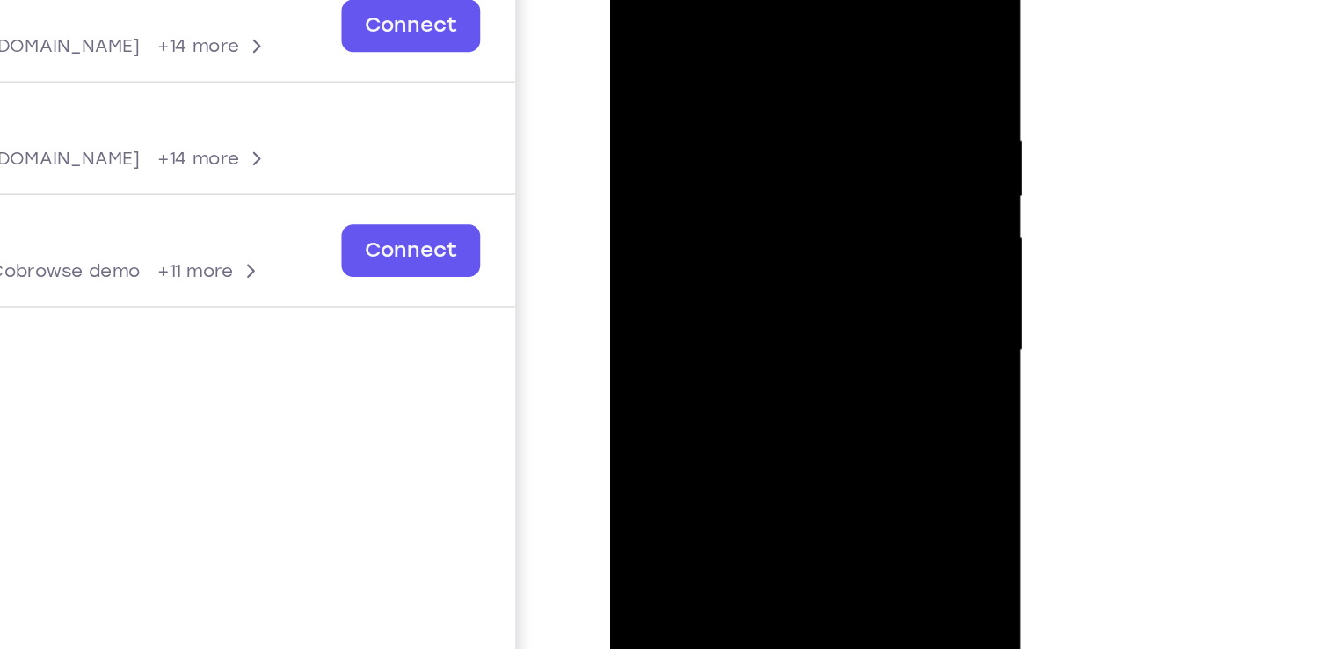
scroll to position [213, 0]
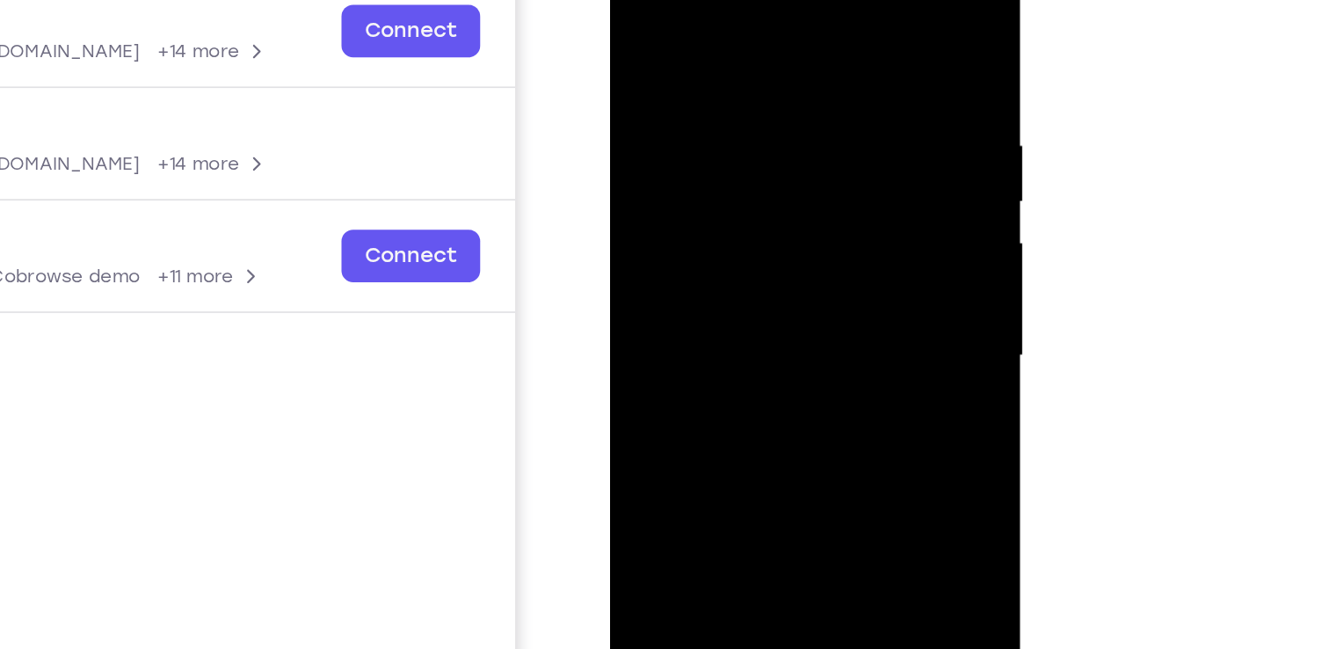
click at [721, 279] on div at bounding box center [733, 185] width 221 height 492
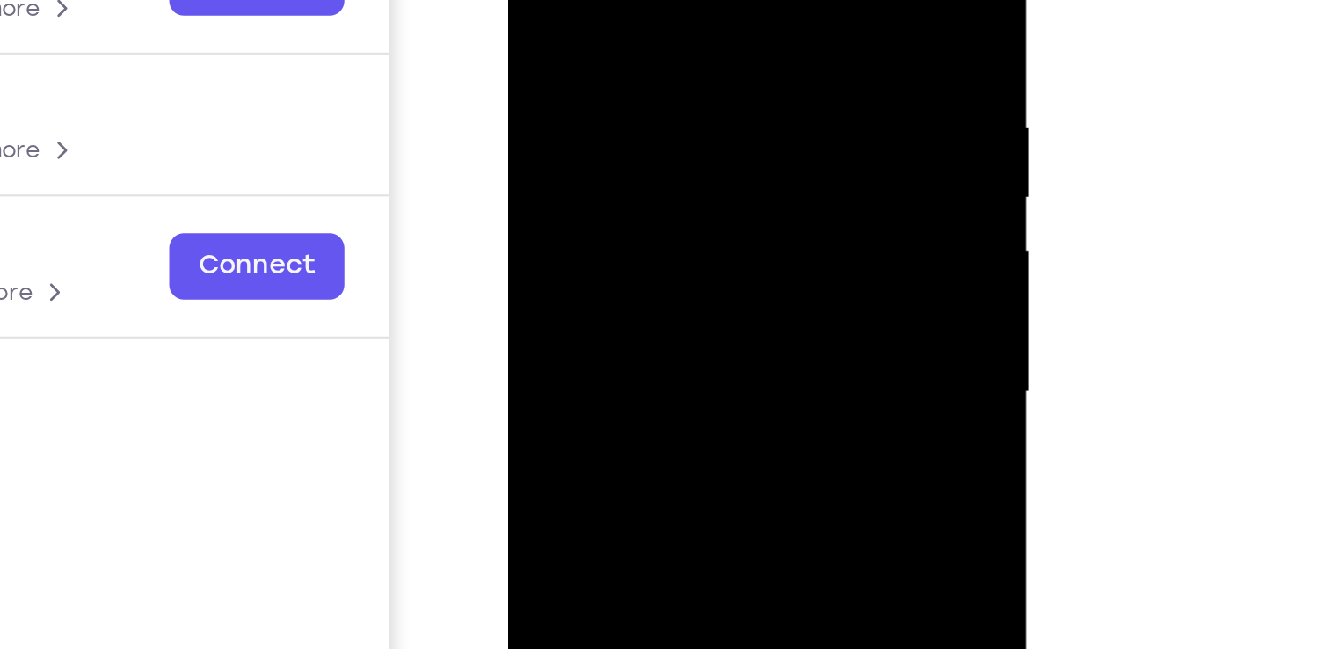
click at [727, 11] on div at bounding box center [630, 110] width 221 height 492
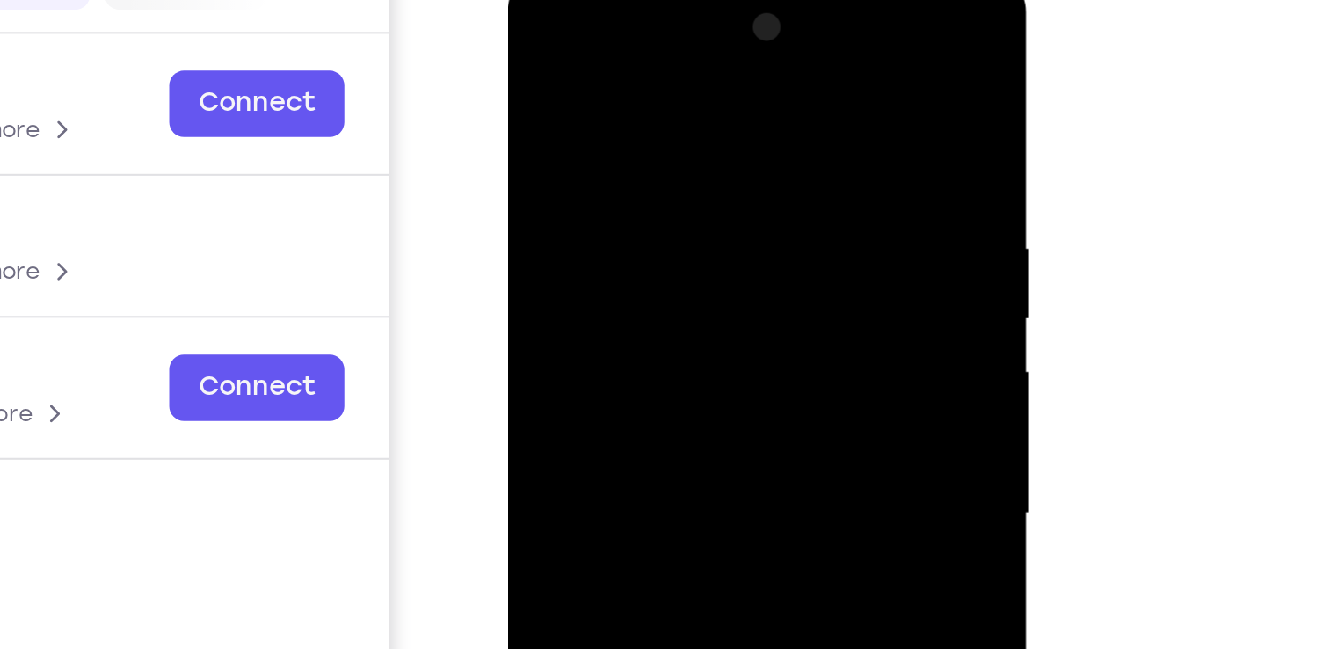
click at [582, 54] on div at bounding box center [630, 230] width 221 height 492
click at [579, 54] on div at bounding box center [630, 230] width 221 height 492
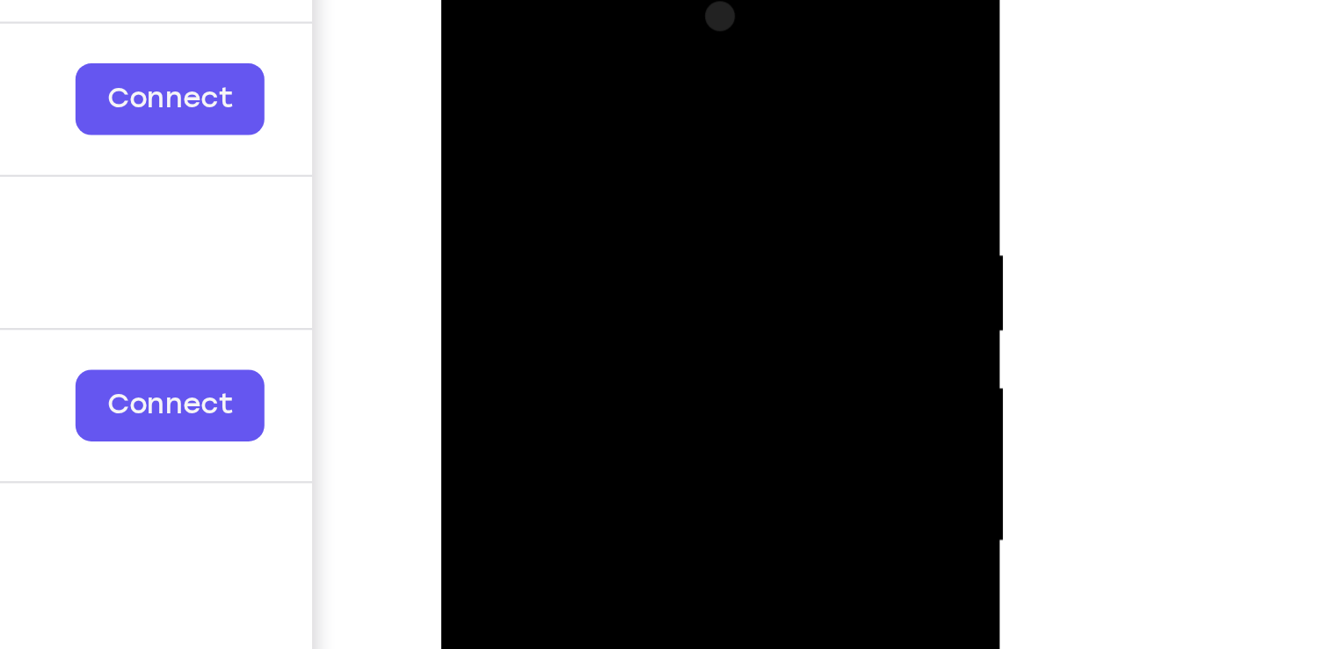
click at [524, 83] on div at bounding box center [564, 215] width 221 height 492
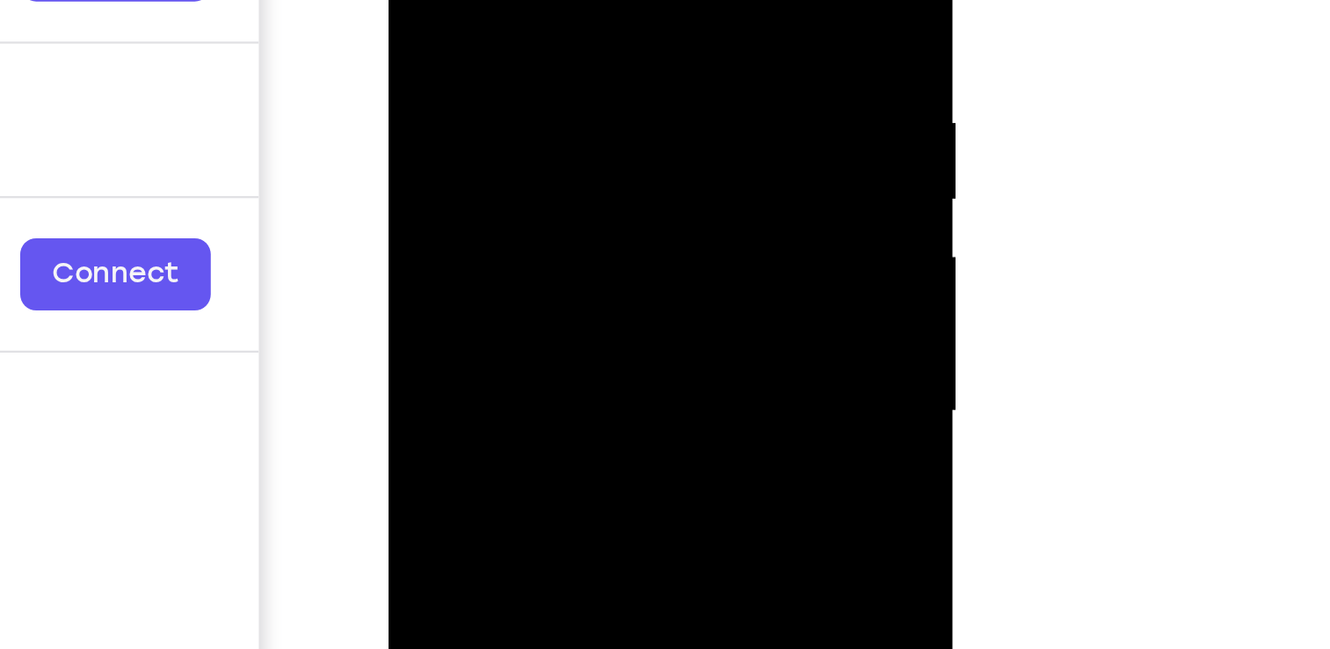
click at [424, 41] on div at bounding box center [512, 80] width 221 height 492
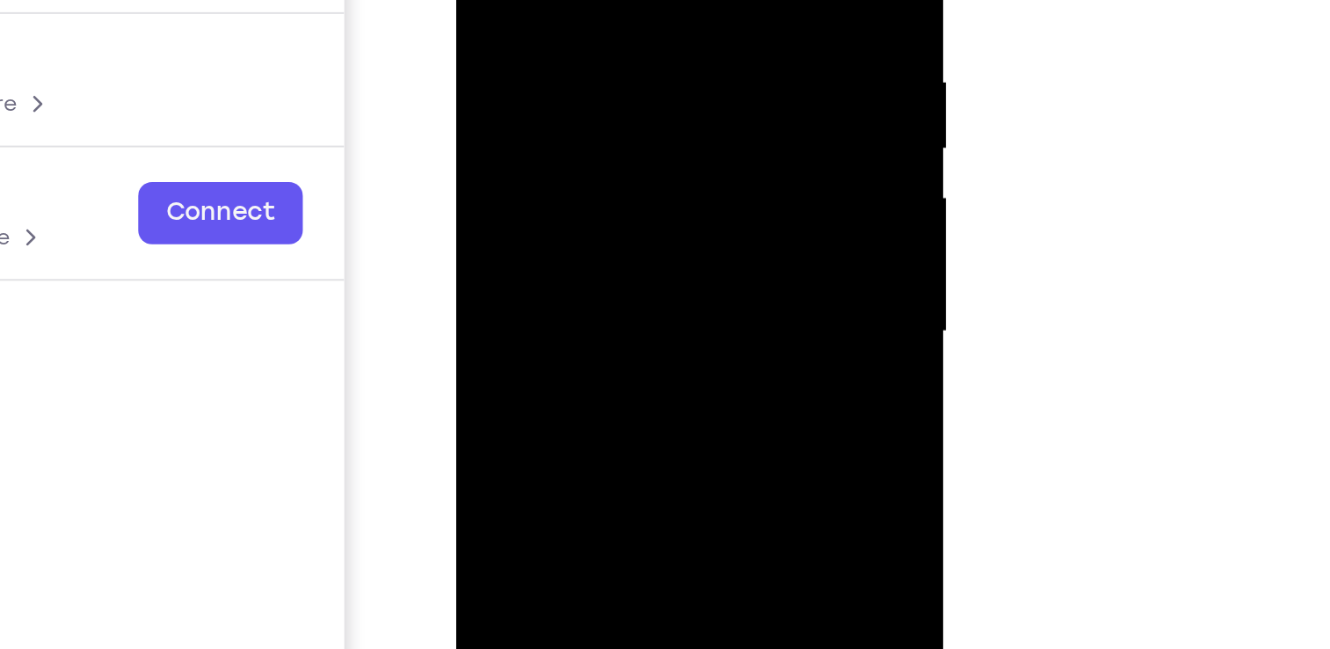
click at [594, 156] on div at bounding box center [579, 82] width 221 height 492
click at [677, 122] on div at bounding box center [579, 87] width 221 height 492
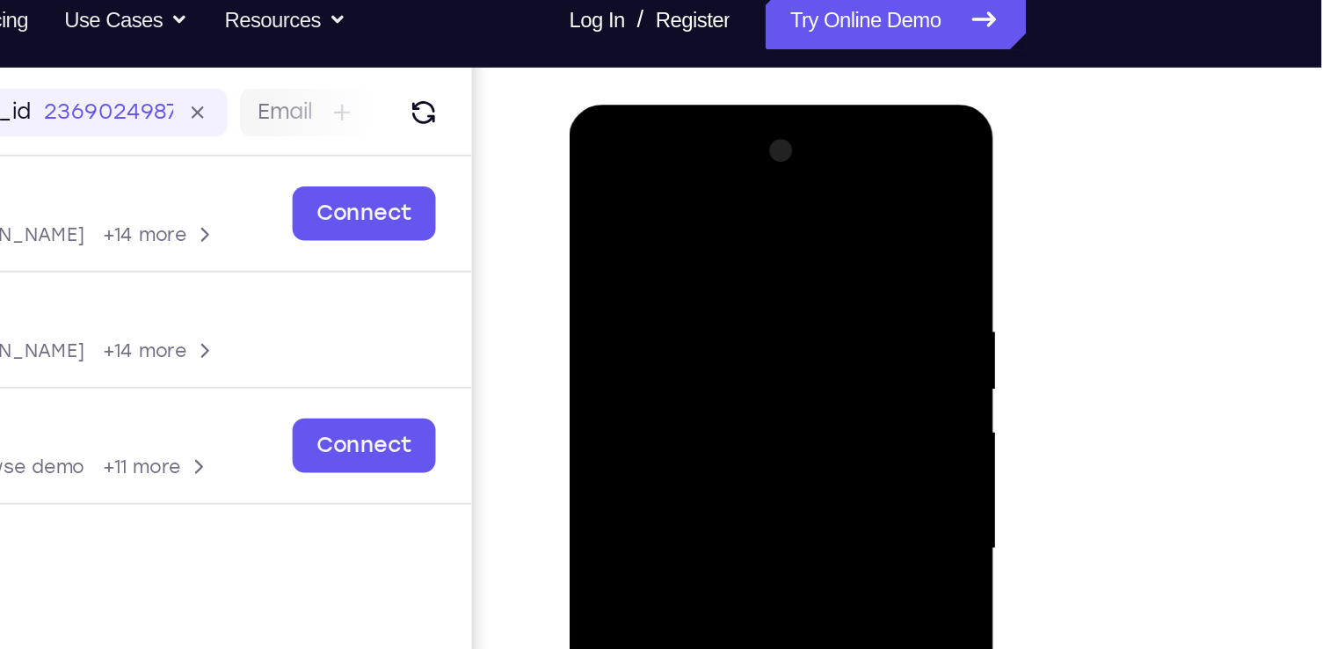
click at [628, 186] on div at bounding box center [692, 364] width 221 height 492
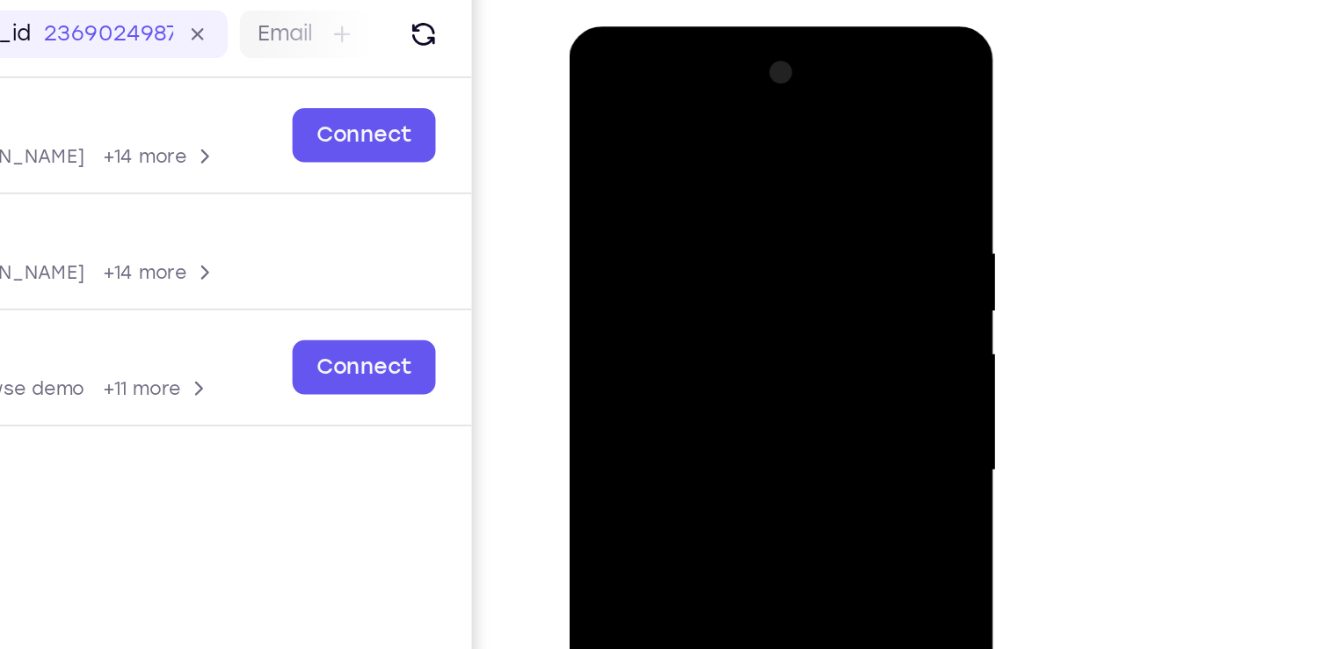
click at [649, 169] on div at bounding box center [692, 286] width 221 height 492
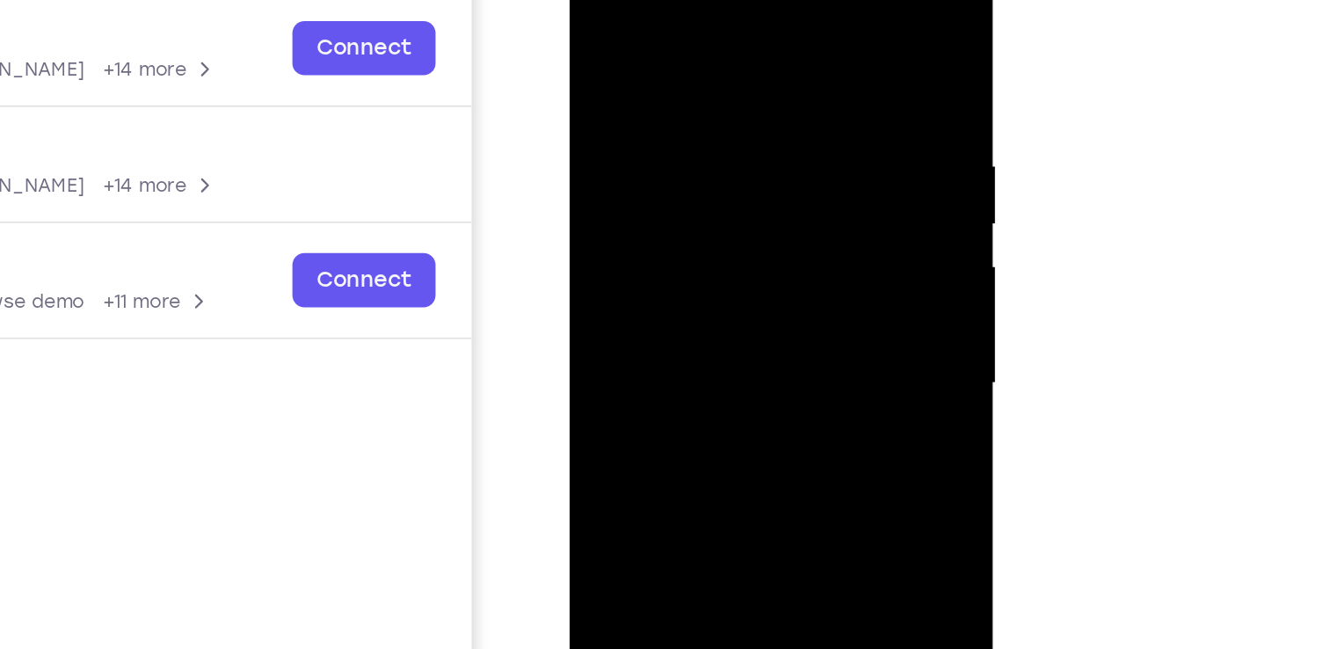
click at [678, 168] on div at bounding box center [692, 199] width 221 height 492
click at [696, 269] on div at bounding box center [692, 199] width 221 height 492
click at [784, 180] on div at bounding box center [692, 199] width 221 height 492
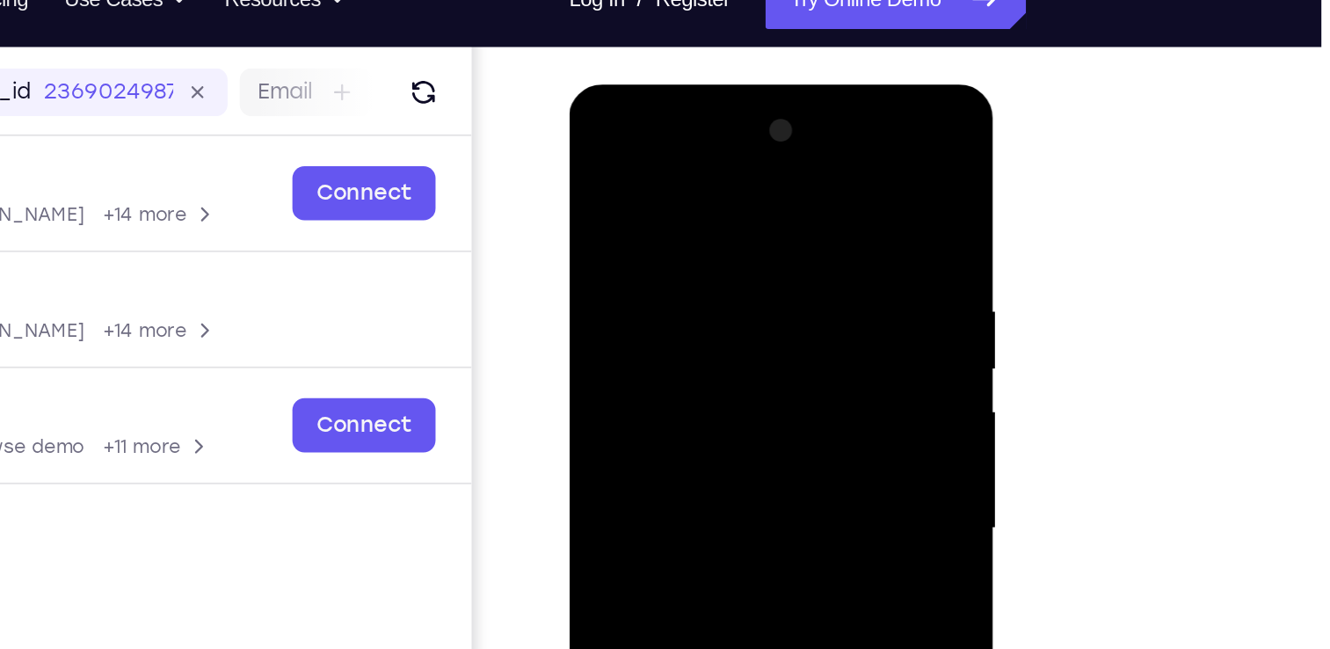
click at [658, 167] on div at bounding box center [692, 344] width 221 height 492
click at [785, 220] on div at bounding box center [692, 344] width 221 height 492
click at [681, 167] on div at bounding box center [692, 344] width 221 height 492
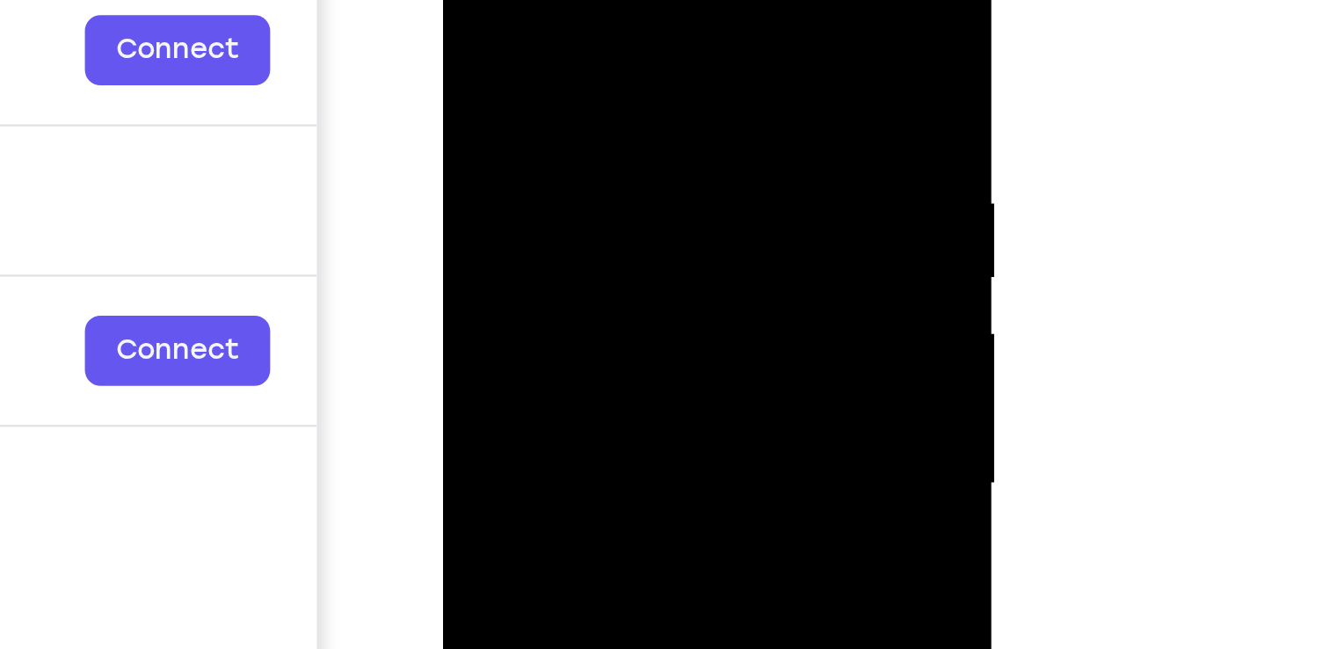
click at [515, 150] on div at bounding box center [566, 170] width 221 height 492
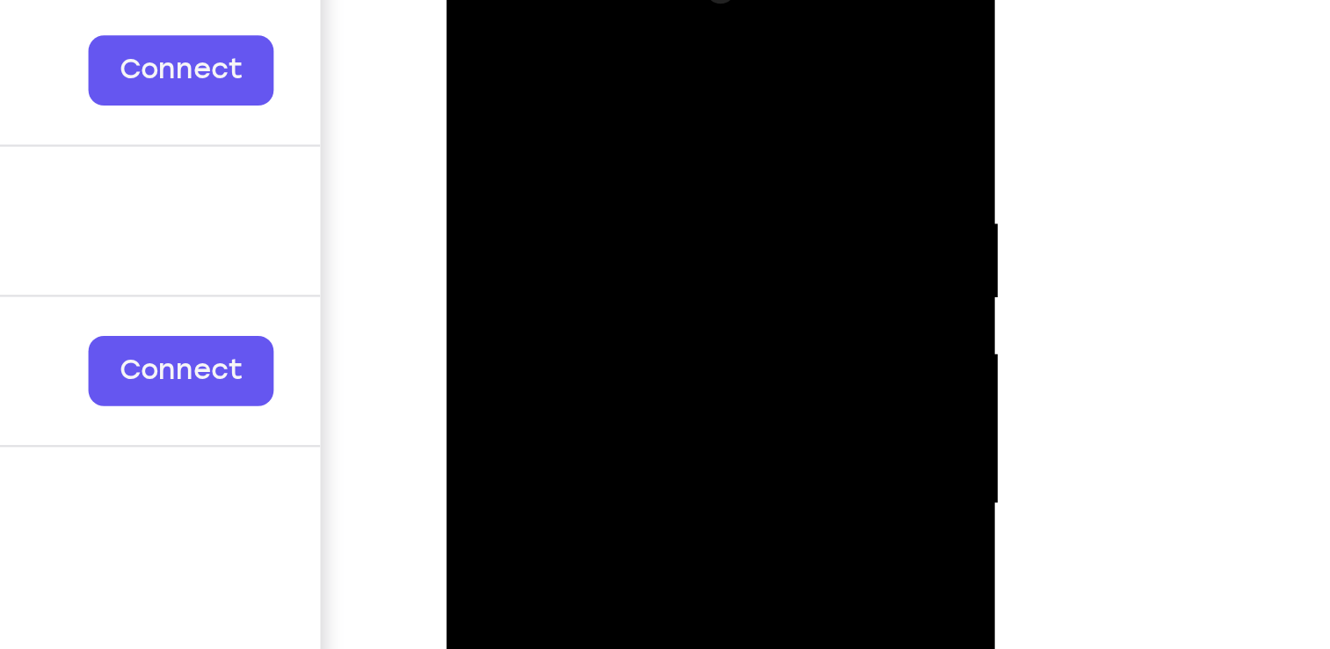
click at [543, 79] on div at bounding box center [570, 190] width 221 height 492
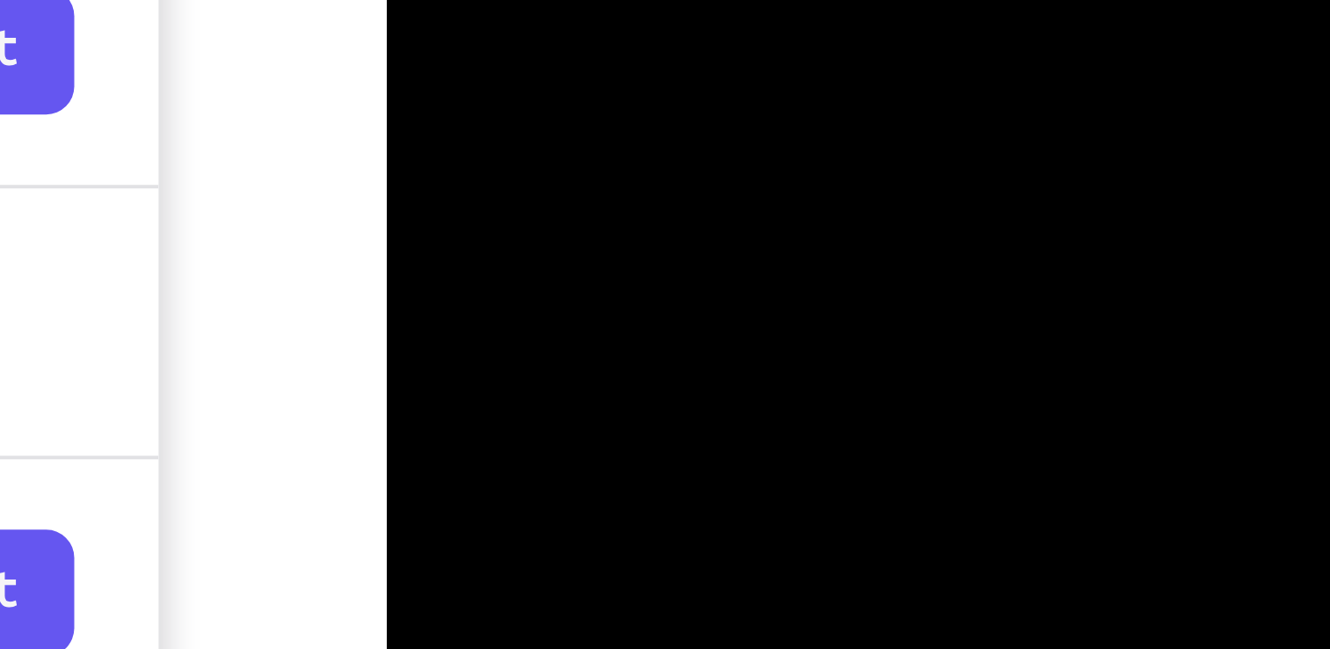
click at [412, 0] on div at bounding box center [510, 58] width 221 height 492
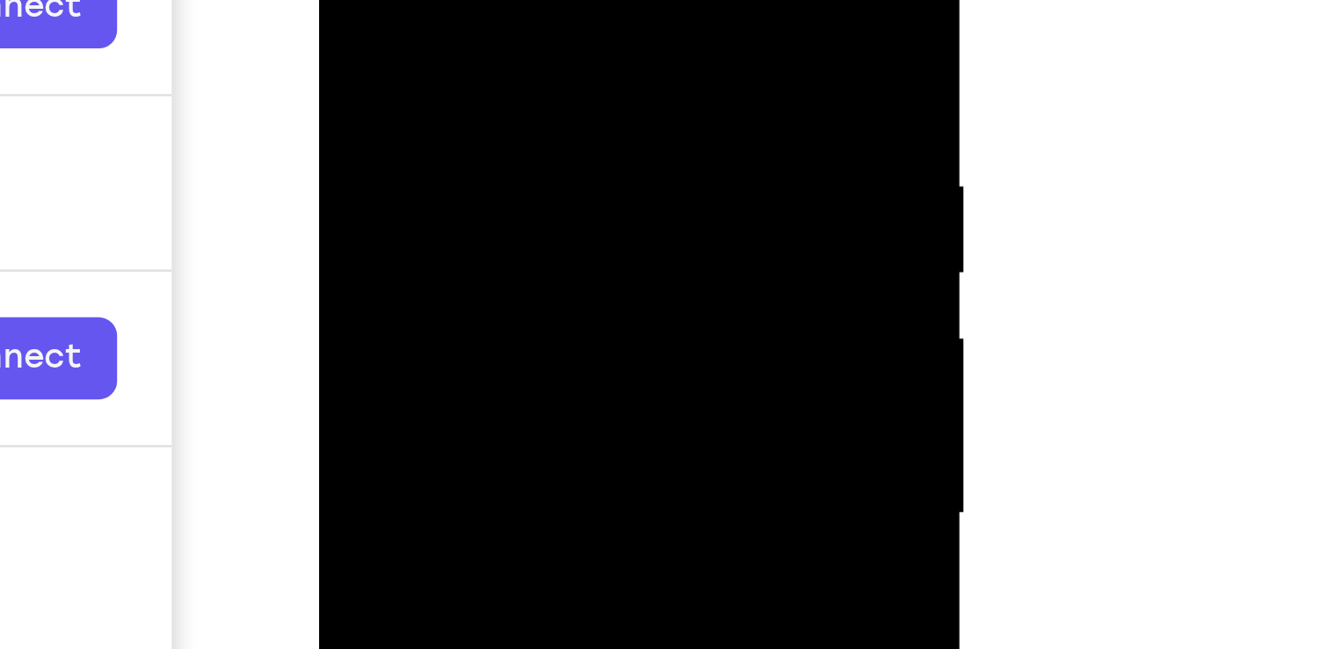
click at [507, 0] on div at bounding box center [442, 104] width 221 height 492
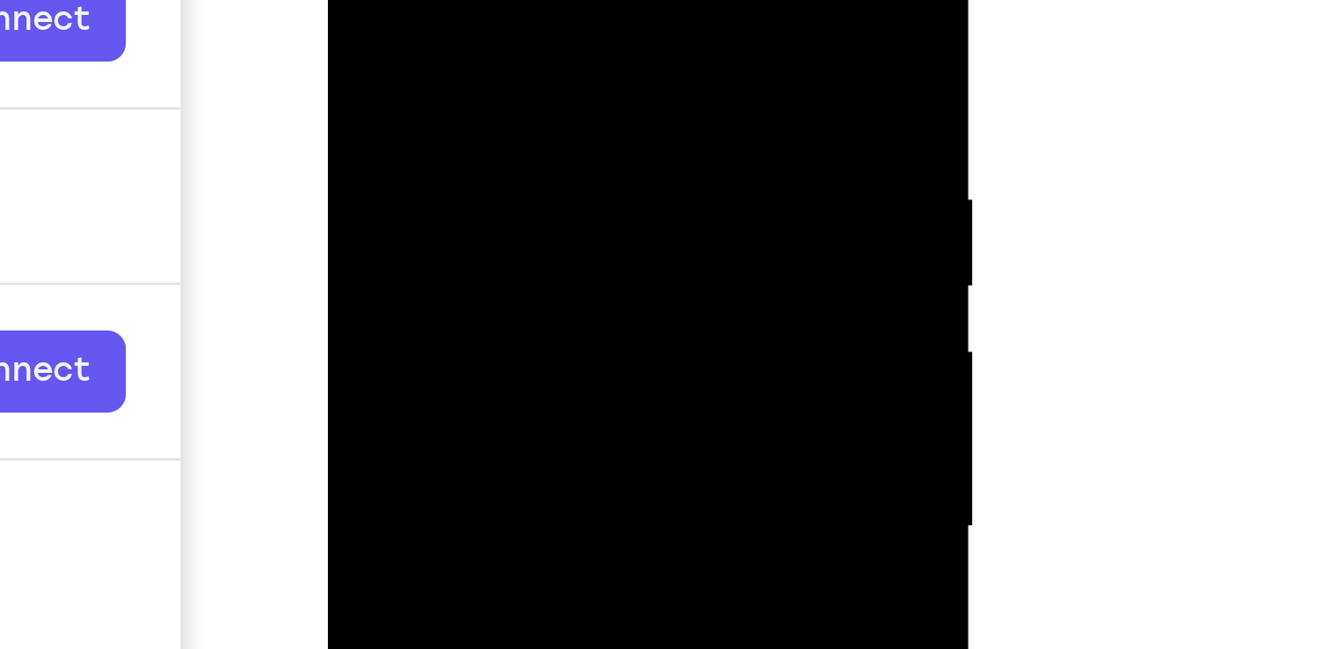
click at [466, 0] on div at bounding box center [452, 116] width 221 height 492
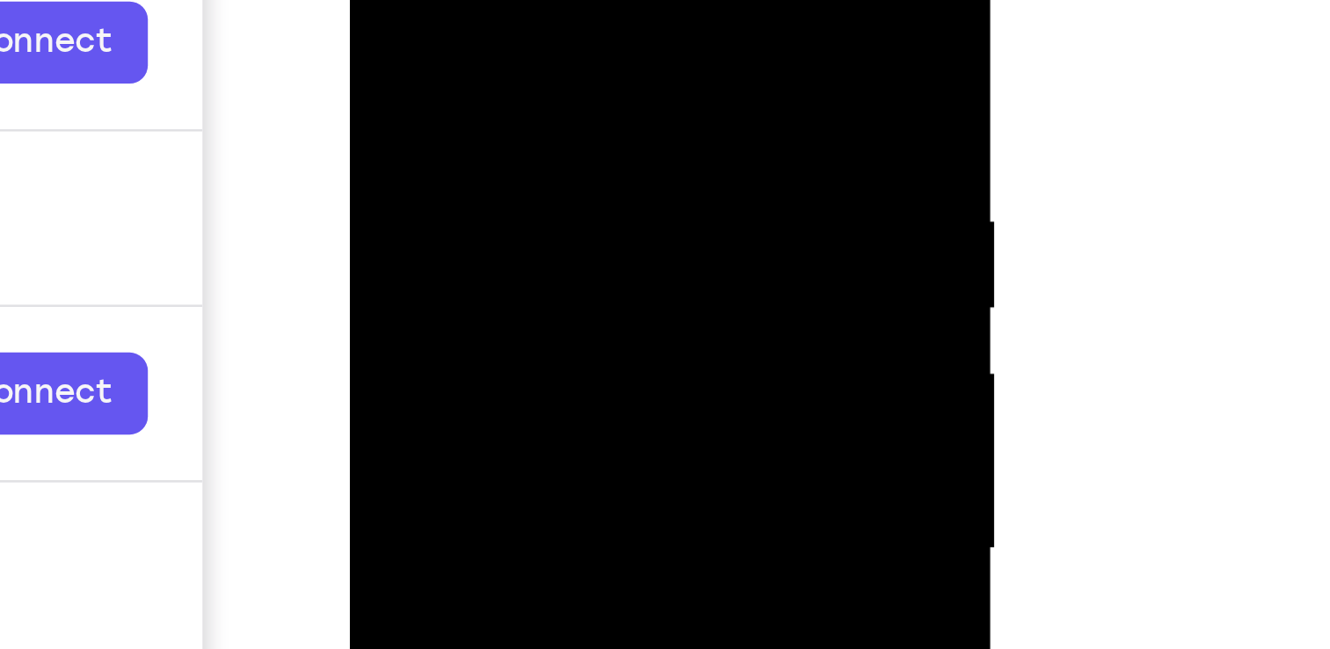
click at [433, 128] on div at bounding box center [474, 138] width 221 height 492
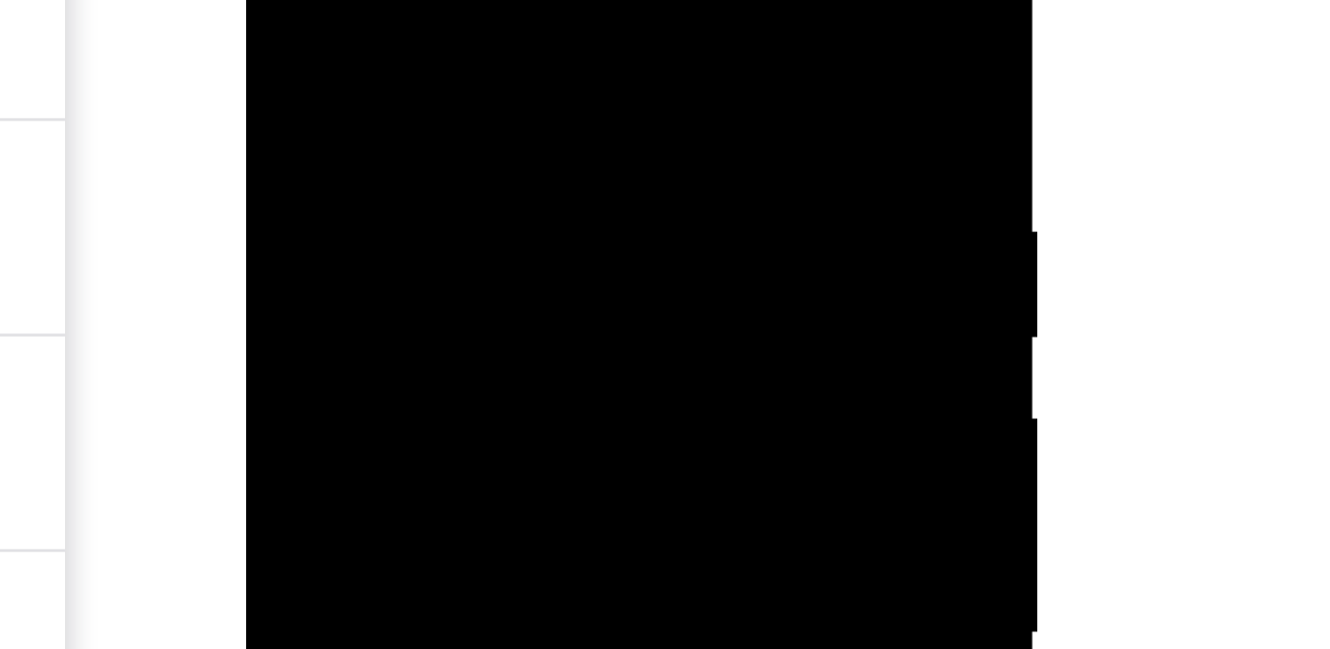
click at [278, 0] on div at bounding box center [370, 70] width 221 height 492
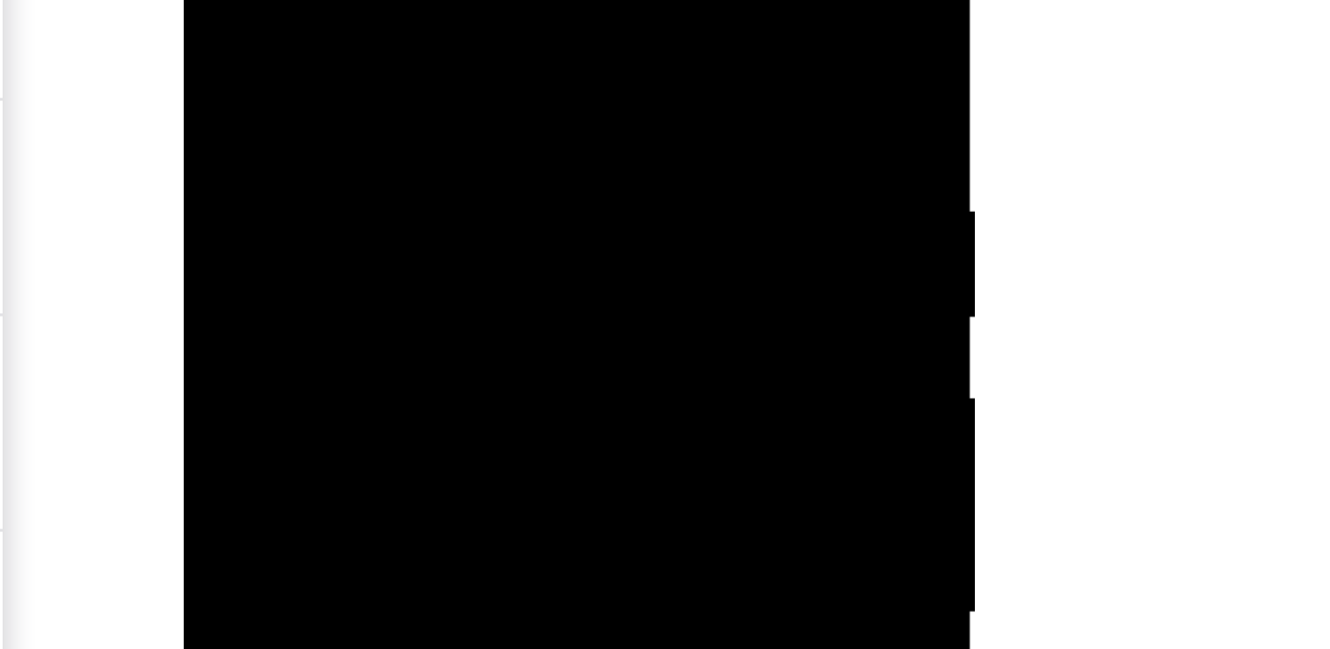
click at [372, 0] on div at bounding box center [308, 50] width 221 height 492
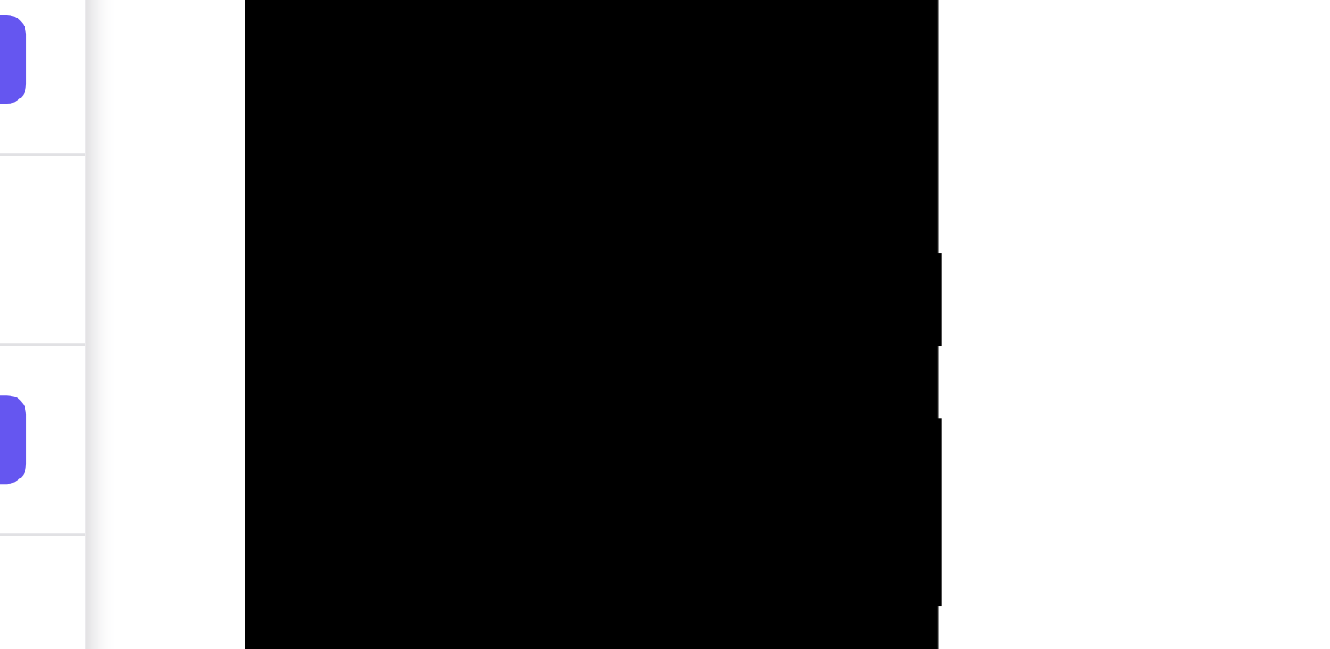
click at [464, 17] on div at bounding box center [368, 141] width 221 height 492
click at [350, 0] on div at bounding box center [368, 141] width 221 height 492
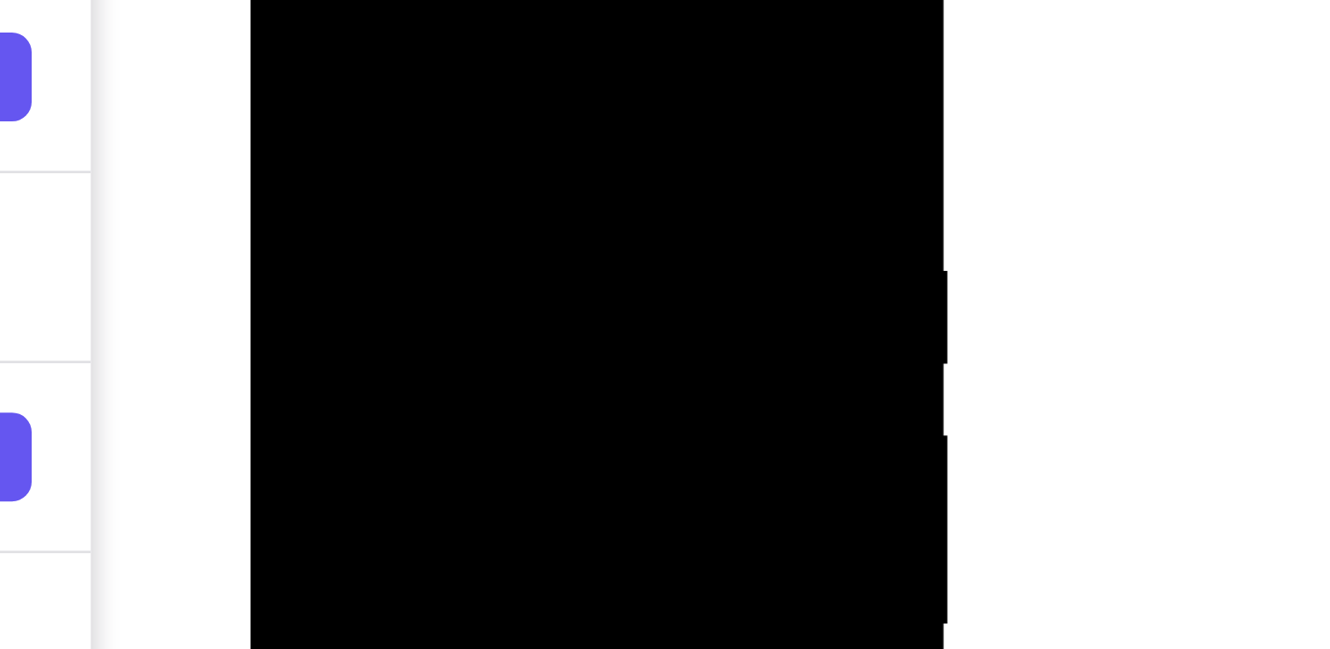
click at [321, 13] on div at bounding box center [375, 160] width 221 height 492
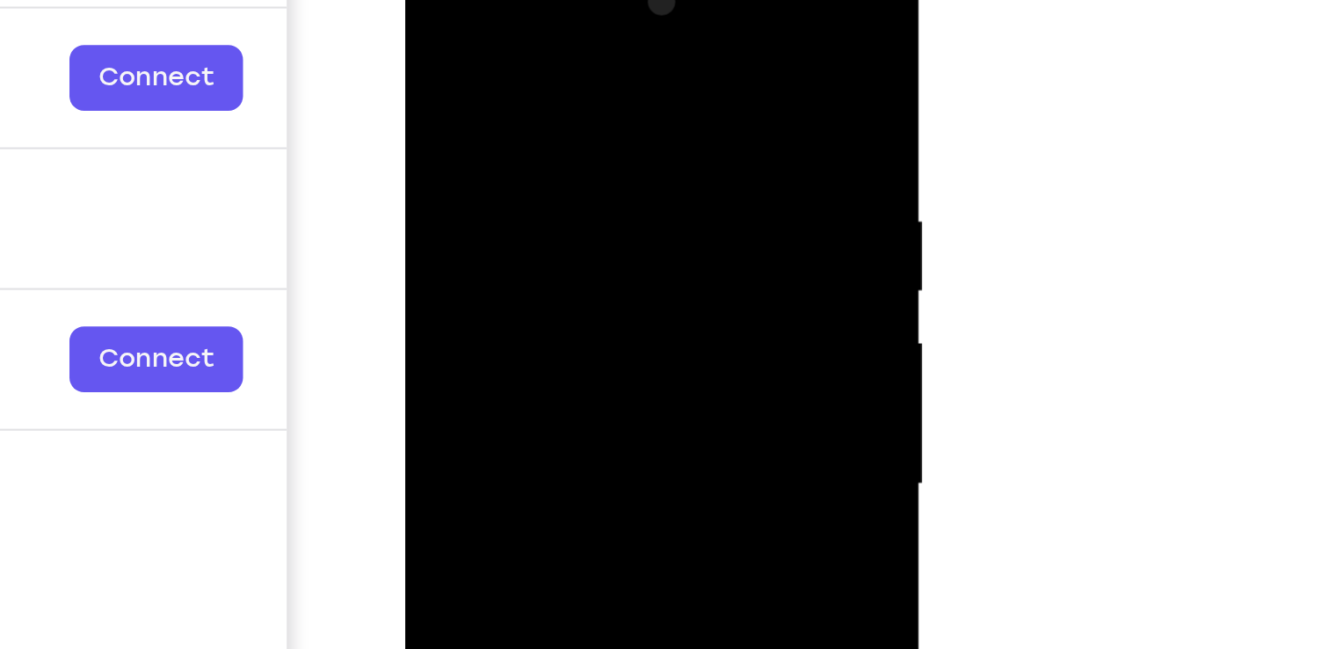
click at [620, 27] on div at bounding box center [528, 206] width 221 height 492
click at [621, 81] on div at bounding box center [528, 206] width 221 height 492
click at [526, 28] on div at bounding box center [528, 206] width 221 height 492
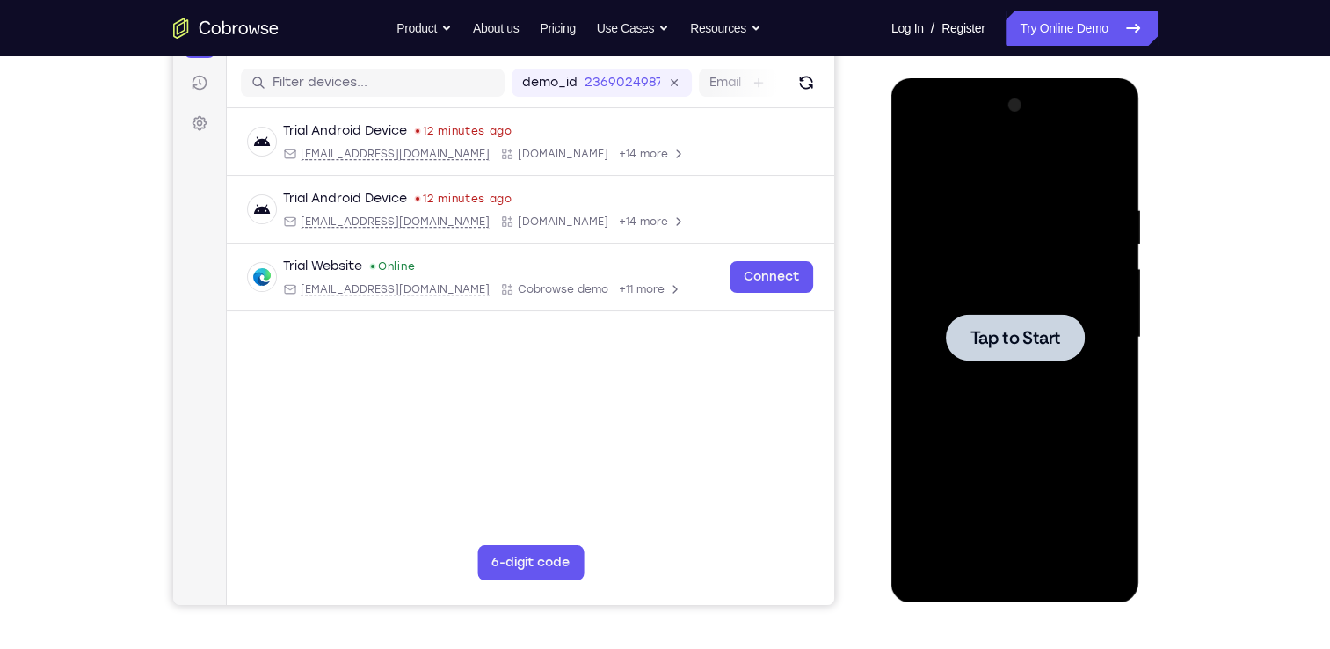
click at [994, 268] on div at bounding box center [1014, 337] width 221 height 492
click at [998, 224] on div at bounding box center [1014, 337] width 221 height 492
drag, startPoint x: 998, startPoint y: 224, endPoint x: 953, endPoint y: 277, distance: 69.8
click at [953, 277] on div at bounding box center [1014, 337] width 221 height 492
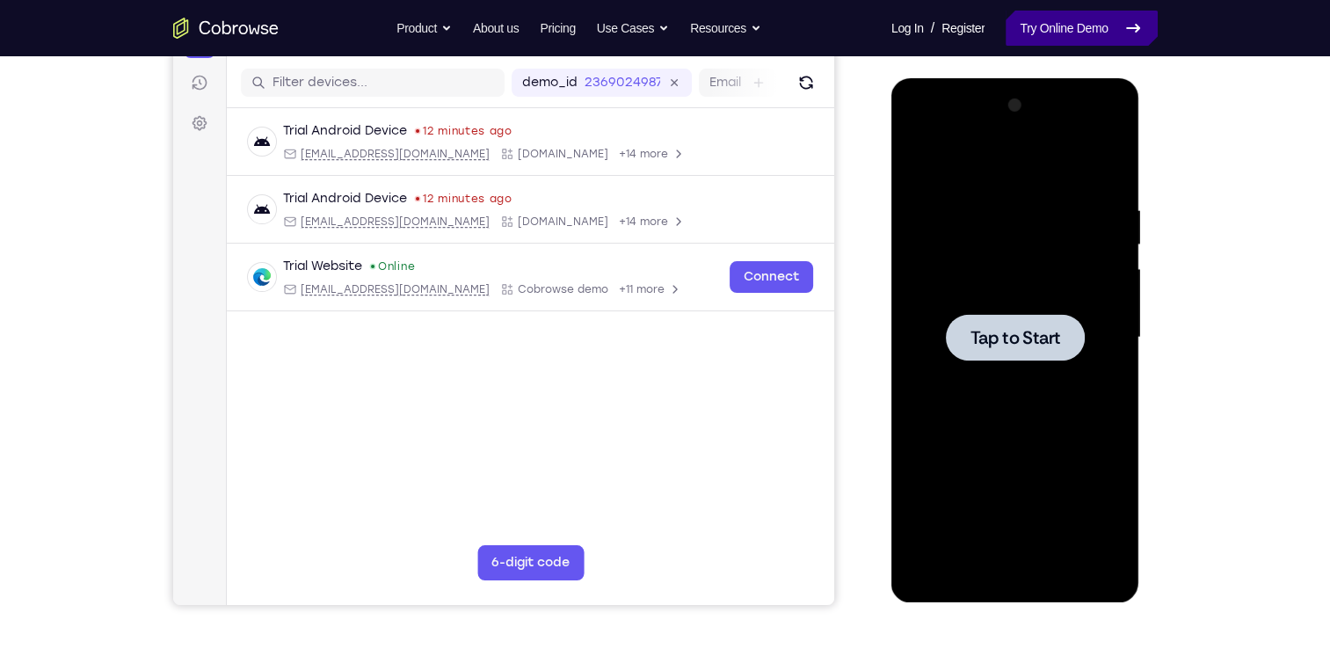
click at [1051, 24] on link "Try Online Demo" at bounding box center [1080, 28] width 151 height 35
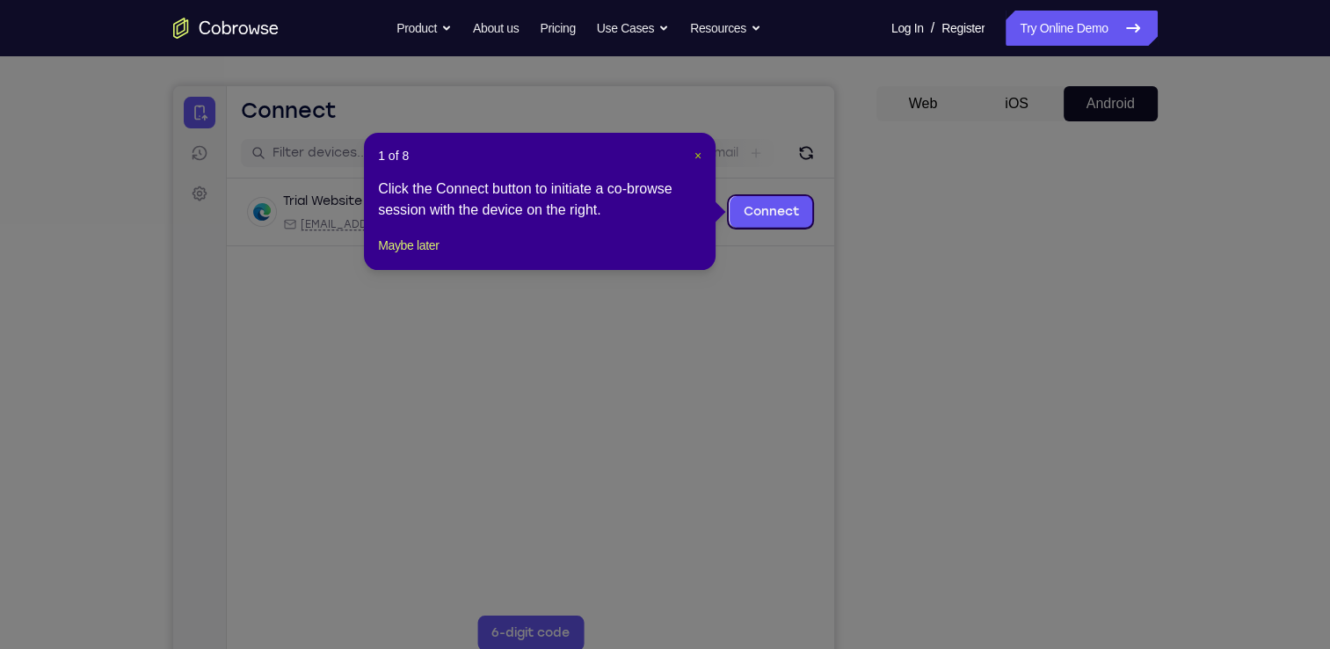
click at [698, 152] on span "×" at bounding box center [697, 156] width 7 height 14
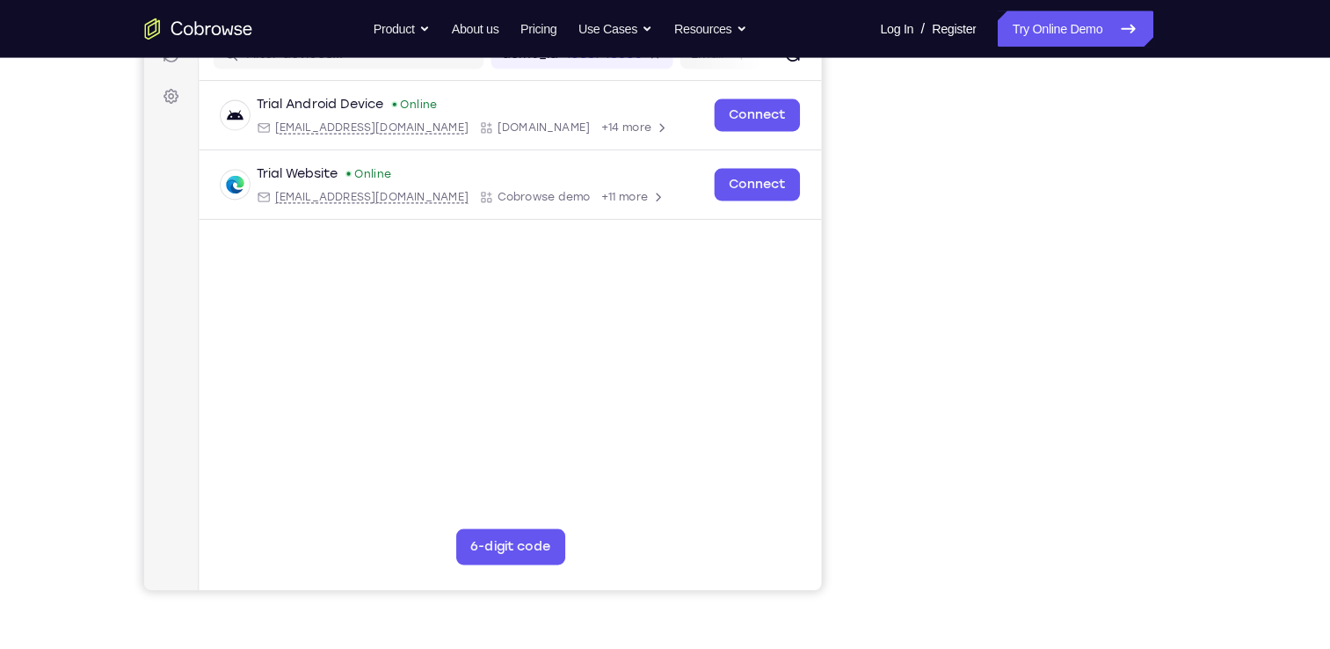
scroll to position [242, 0]
